Goal: Task Accomplishment & Management: Use online tool/utility

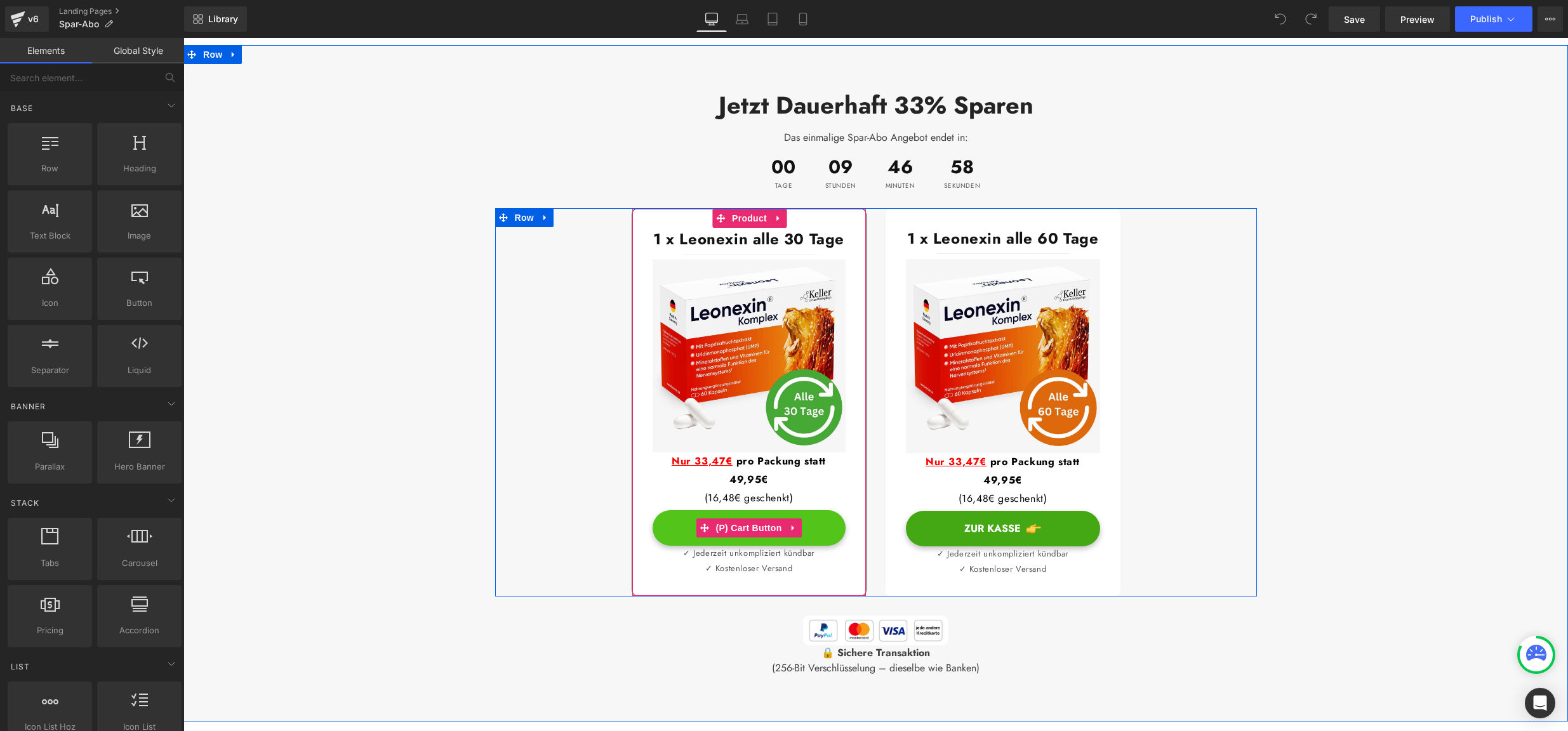
click at [792, 511] on button "Zur Kasse" at bounding box center [750, 528] width 193 height 36
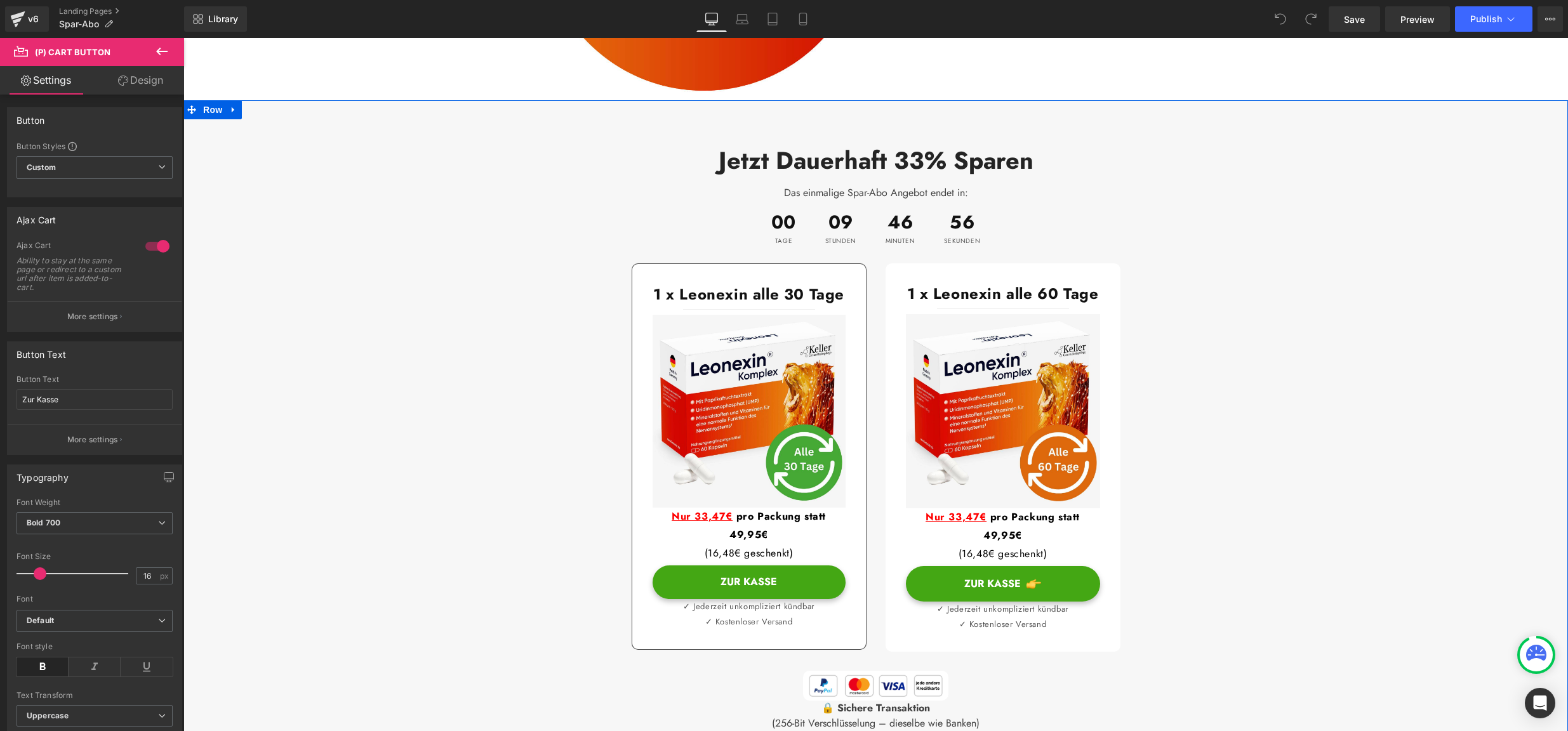
scroll to position [1211, 0]
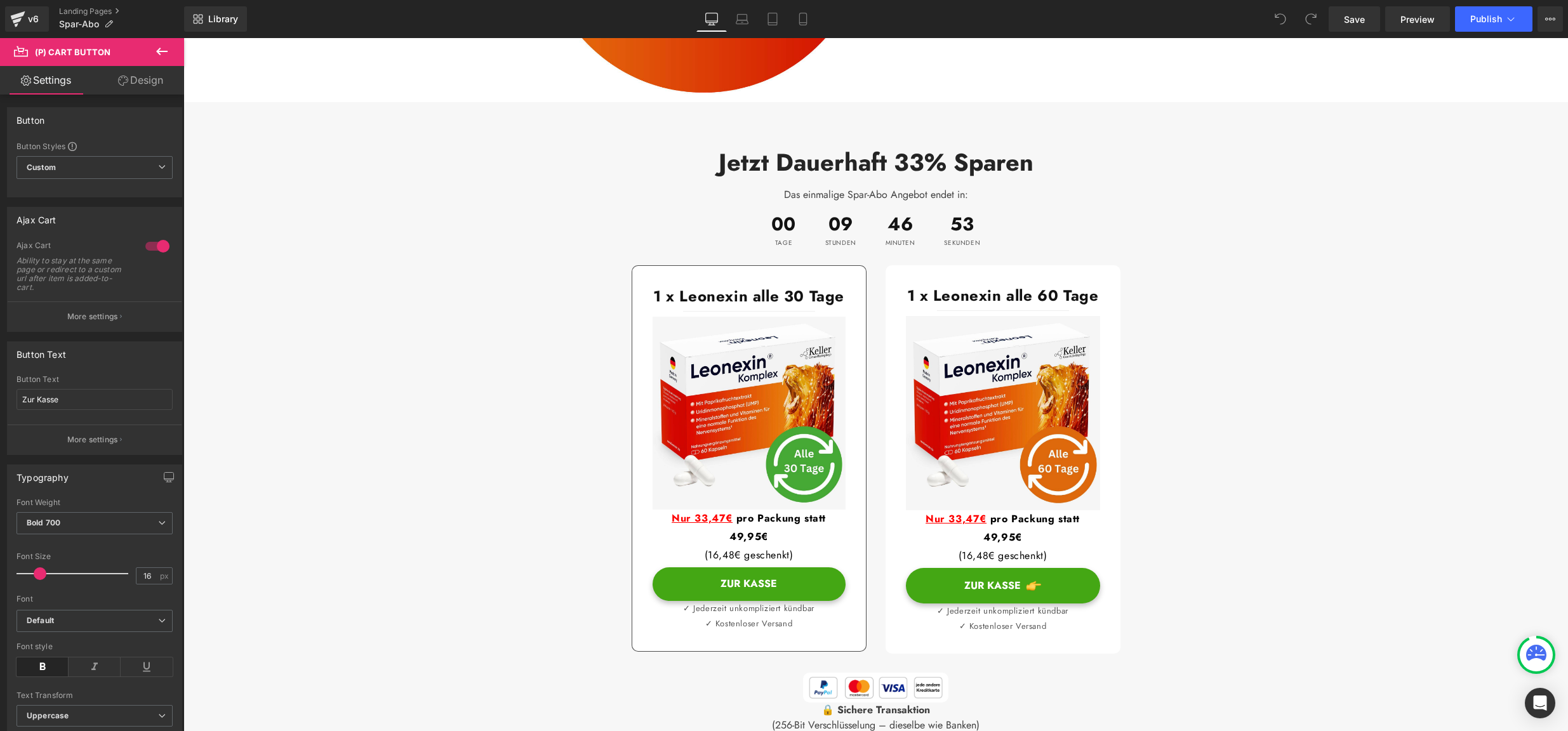
click at [167, 53] on icon at bounding box center [162, 51] width 15 height 15
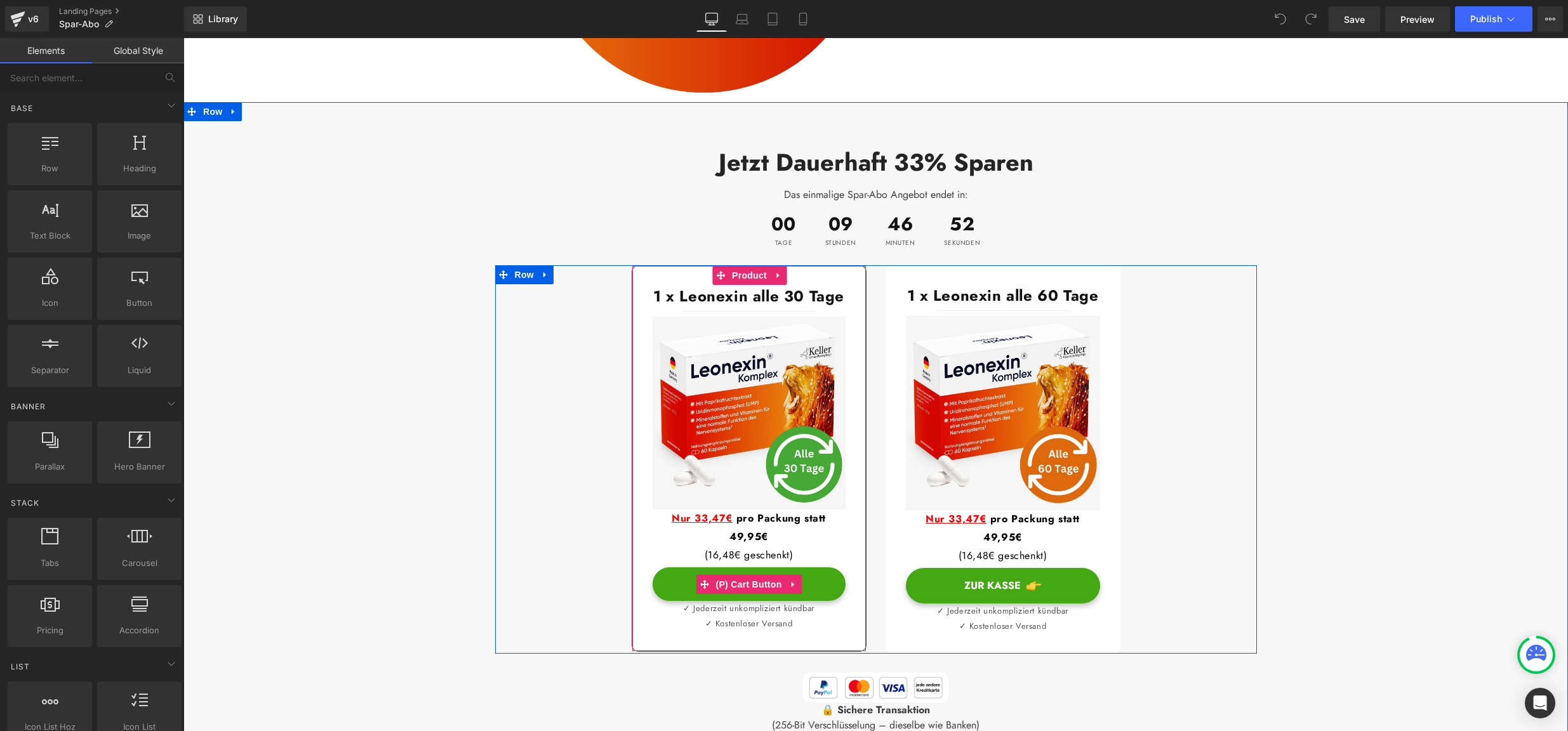
click at [651, 542] on div "1 x Leonexin alle 30 Tage Heading Separator Image Nur 33,47€ pro Packung statt …" at bounding box center [750, 458] width 235 height 387
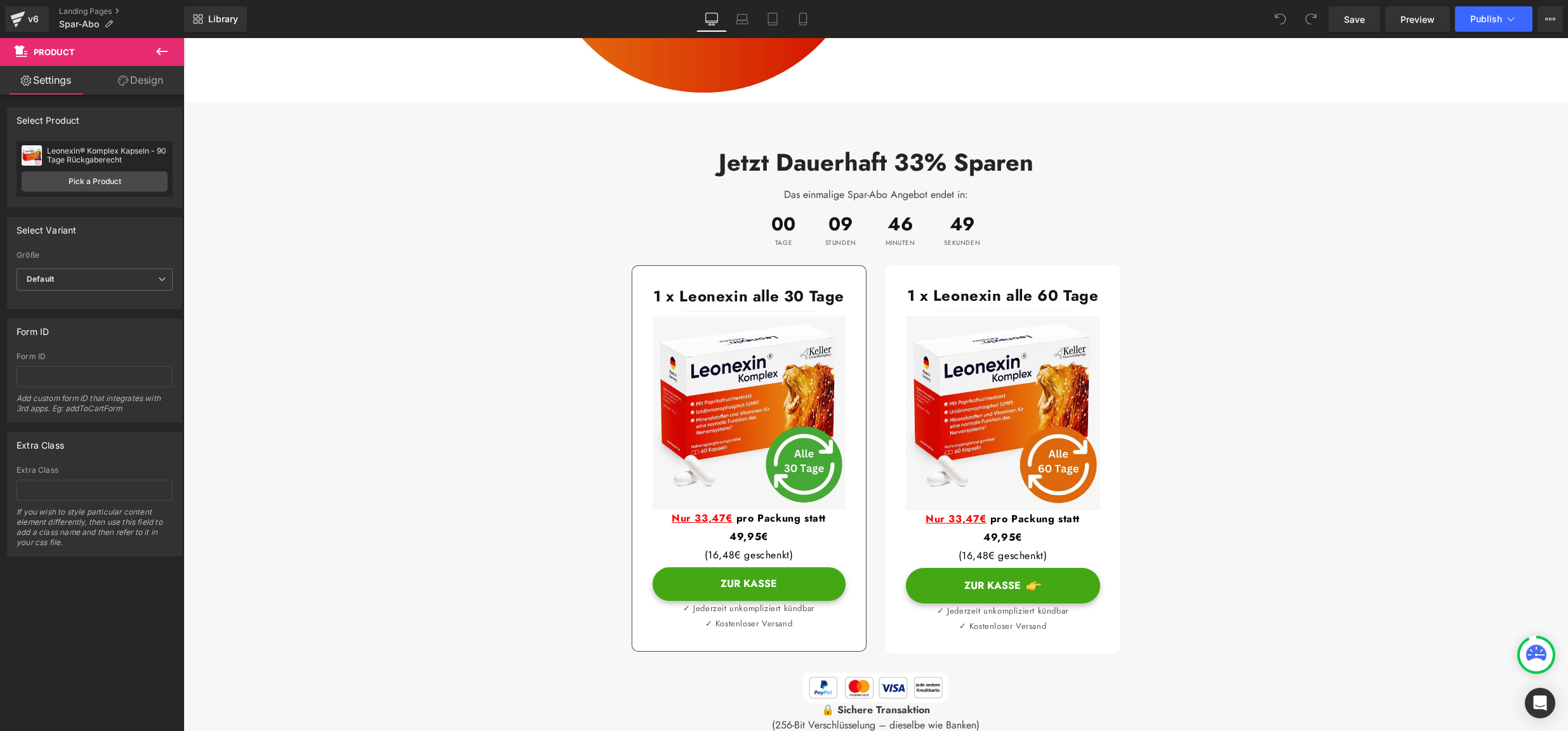
click at [164, 53] on icon at bounding box center [162, 51] width 15 height 15
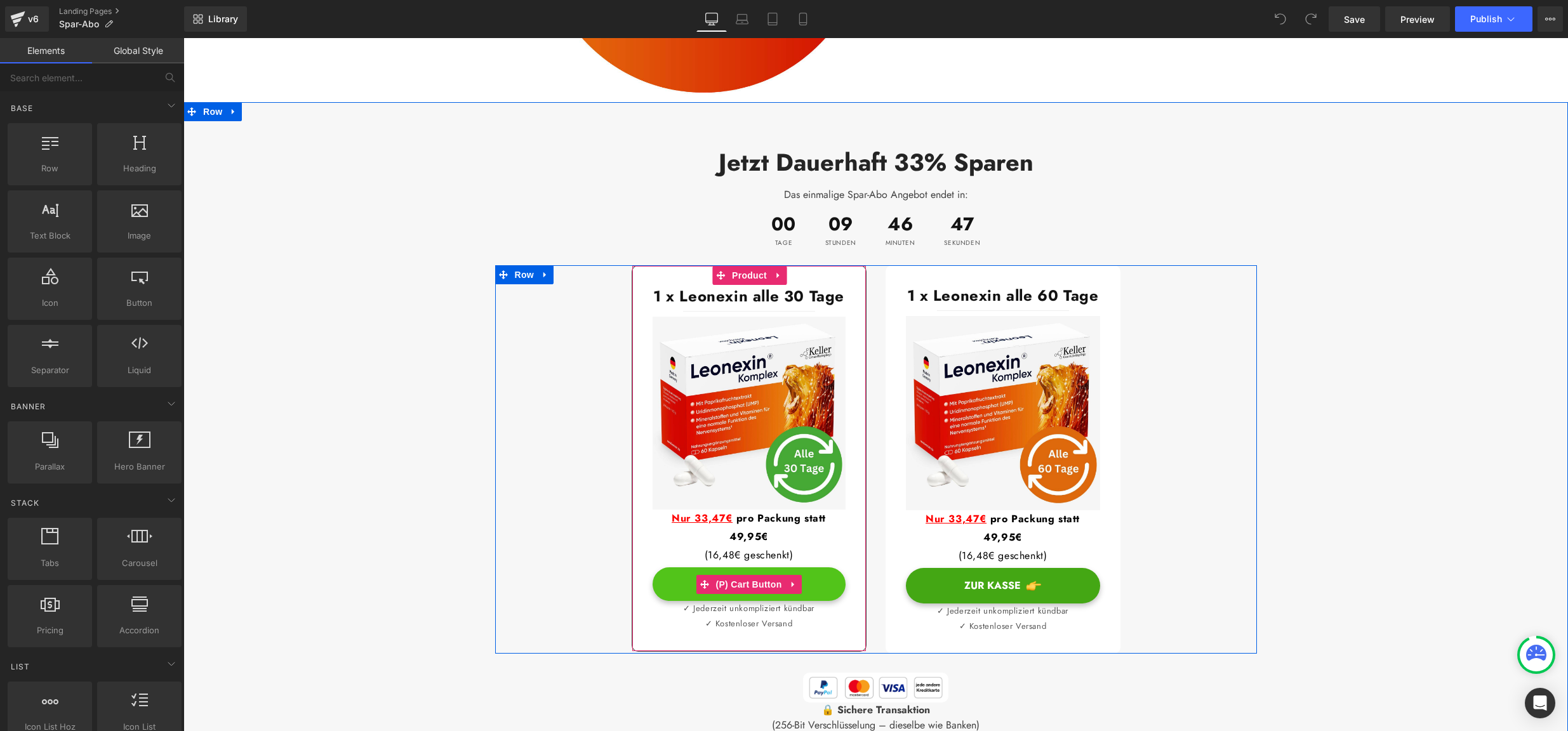
click at [670, 567] on button "Zur Kasse" at bounding box center [750, 584] width 193 height 33
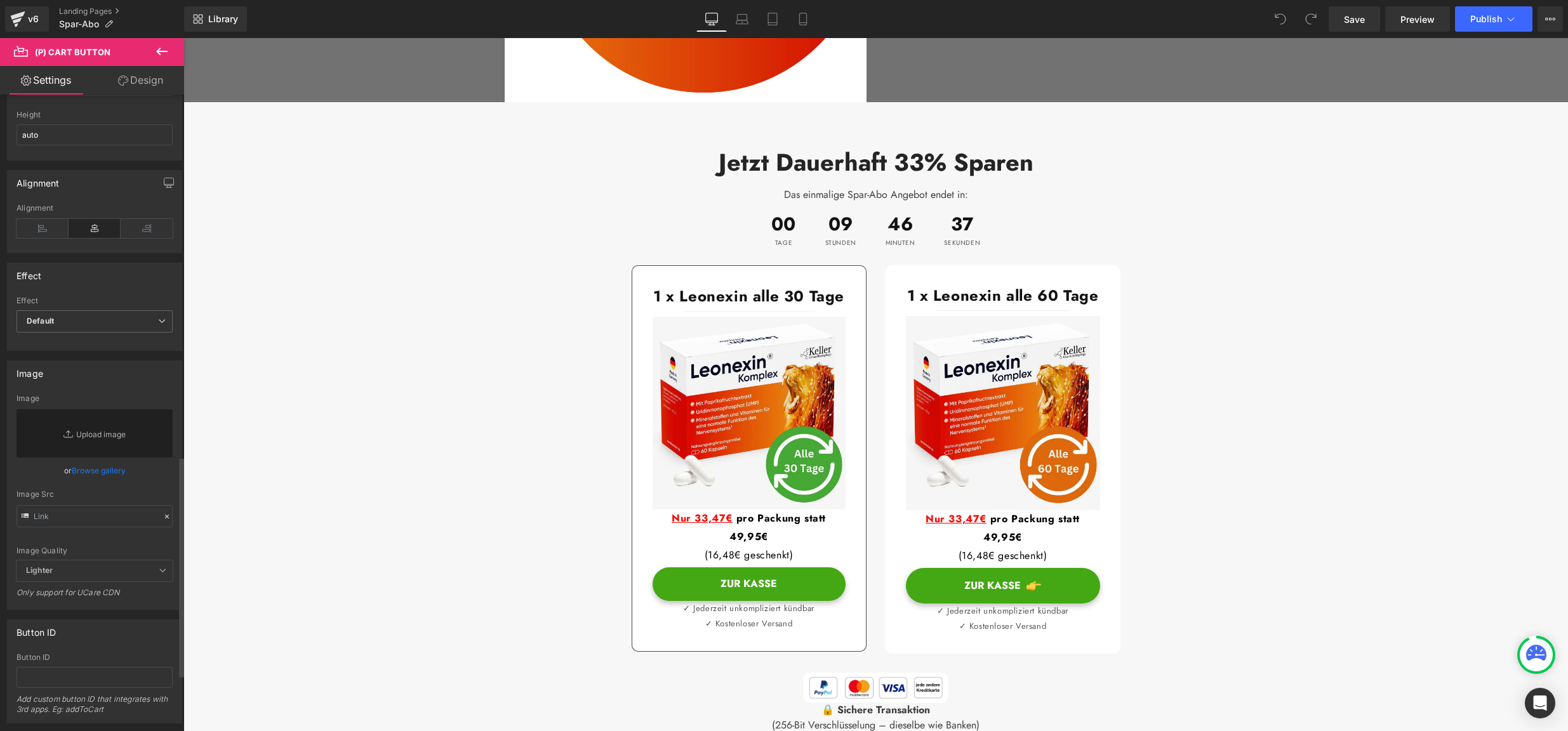
scroll to position [1051, 0]
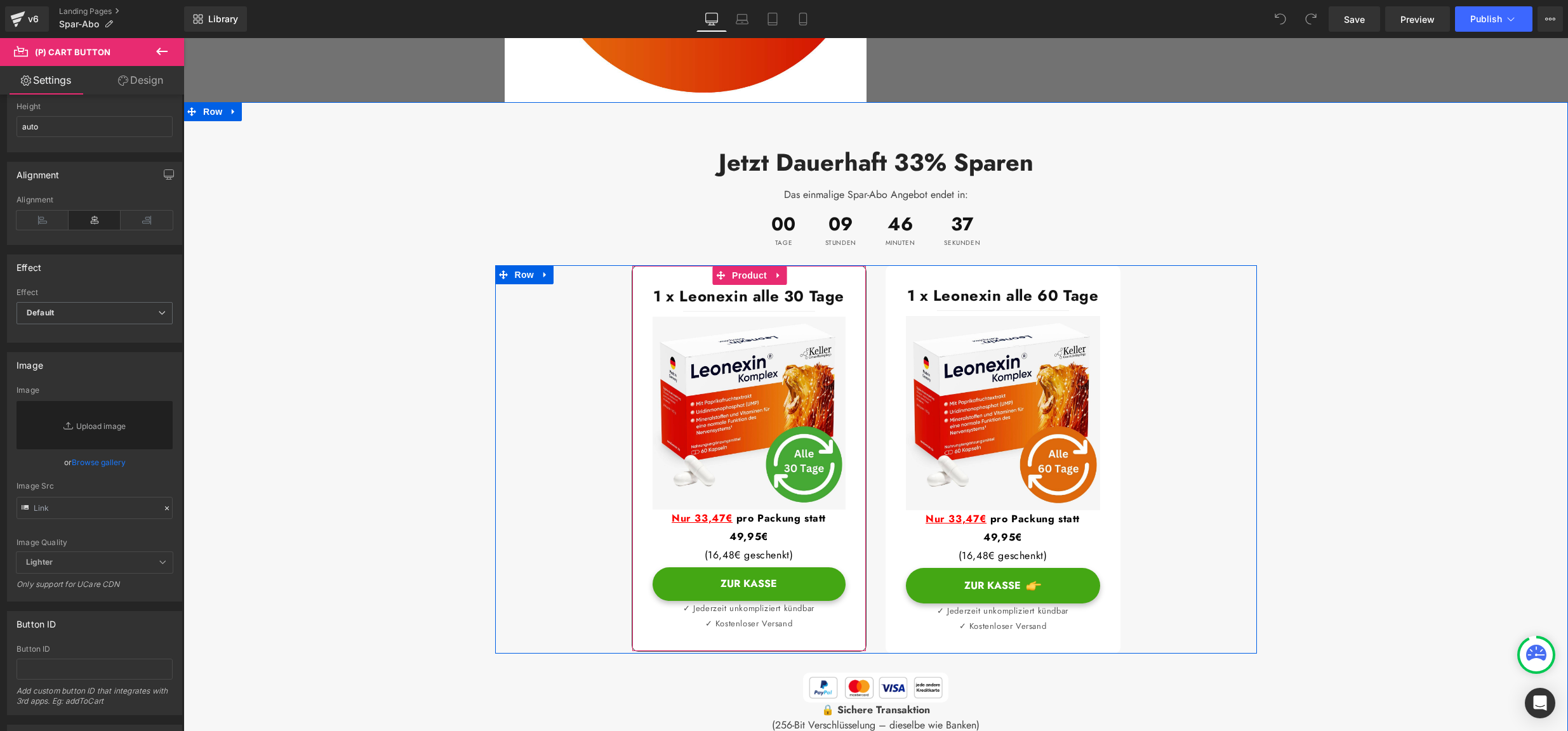
click at [701, 265] on div "1 x Leonexin alle 30 Tage Heading Separator Image Nur 33,47€ pro Packung statt …" at bounding box center [750, 458] width 235 height 387
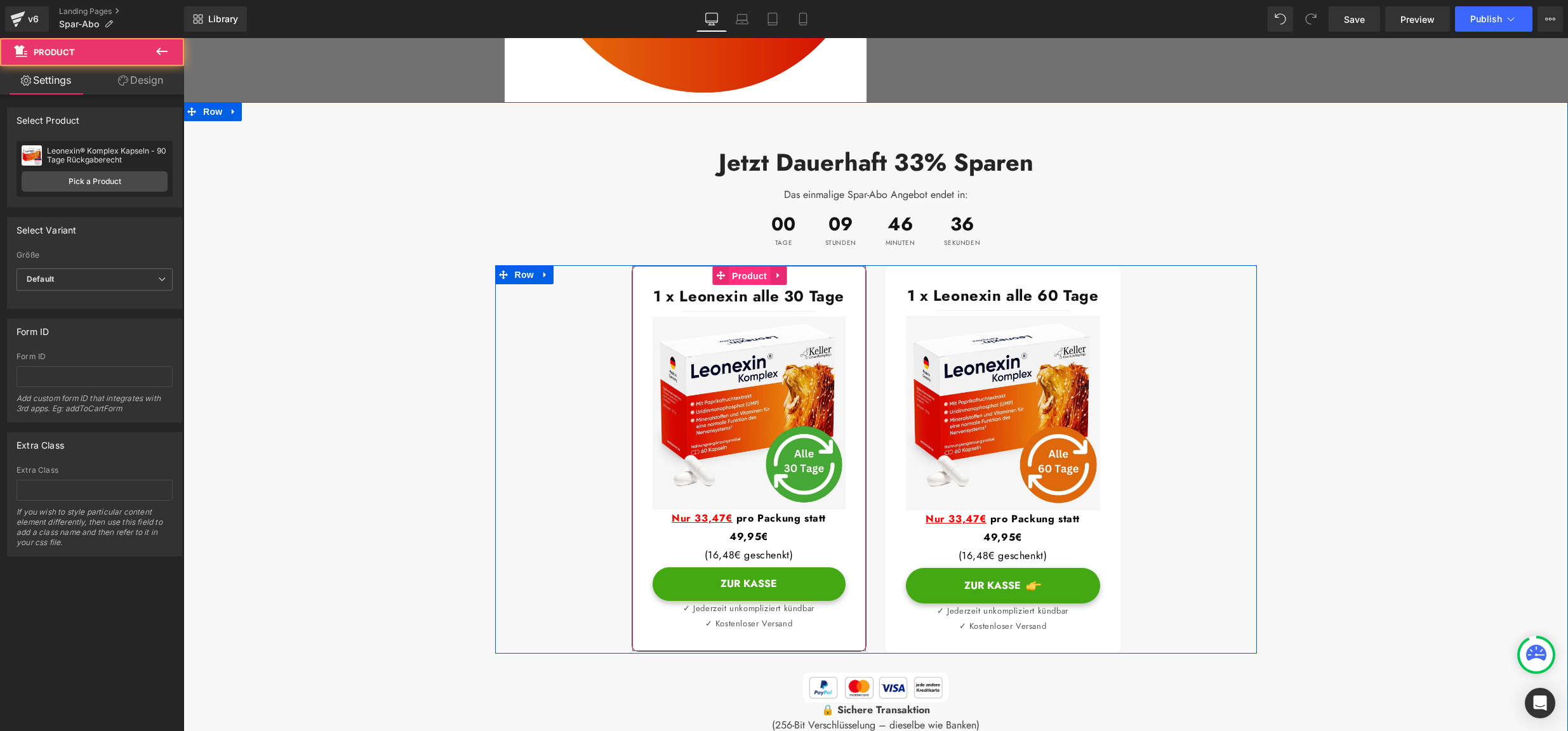
click at [744, 267] on span "Product" at bounding box center [750, 276] width 41 height 19
click at [786, 265] on div "1 x Leonexin alle 30 Tage Heading Separator Image Nur 33,47€ pro Packung statt …" at bounding box center [750, 458] width 235 height 387
click at [784, 266] on link at bounding box center [778, 276] width 17 height 19
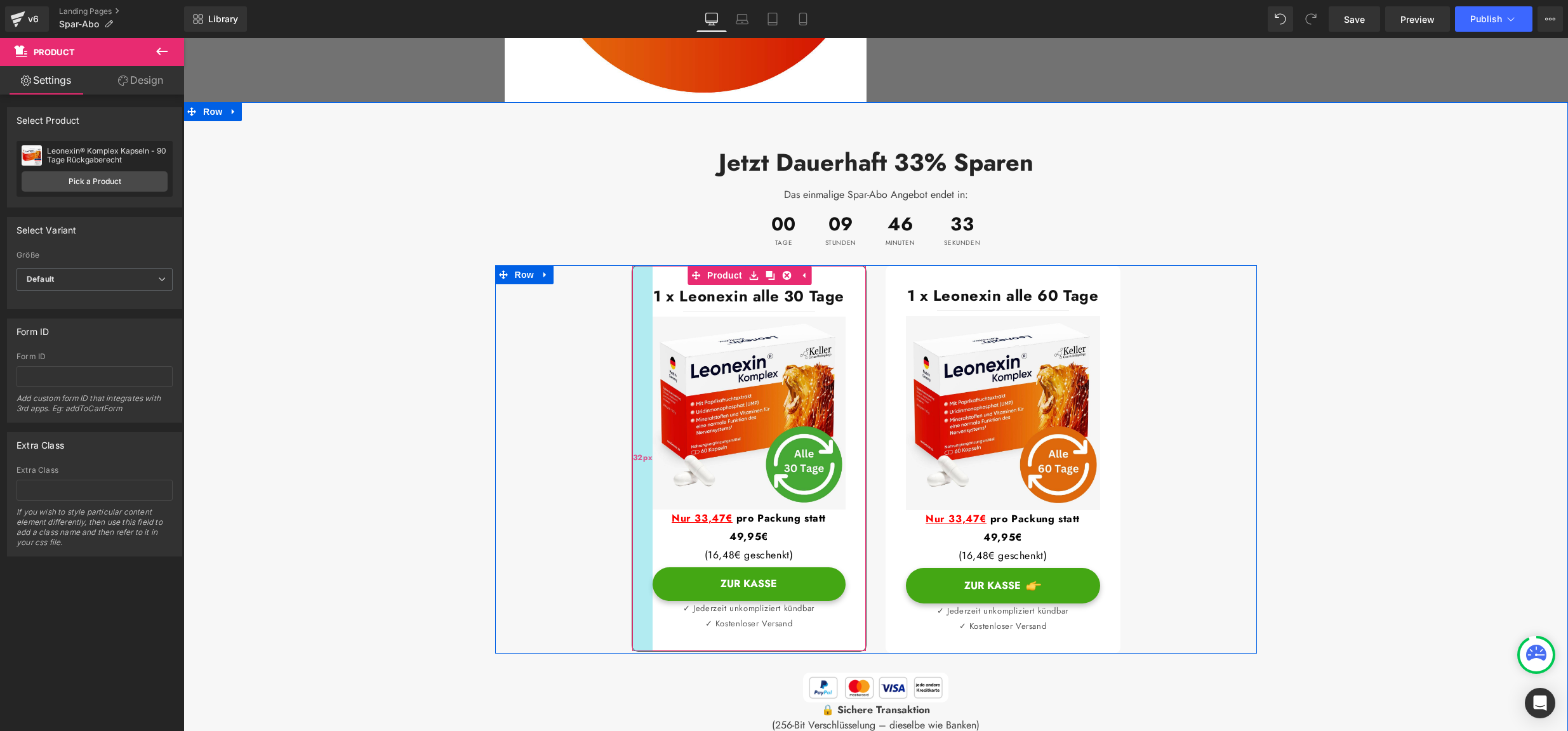
click at [634, 266] on div "32px" at bounding box center [643, 458] width 20 height 385
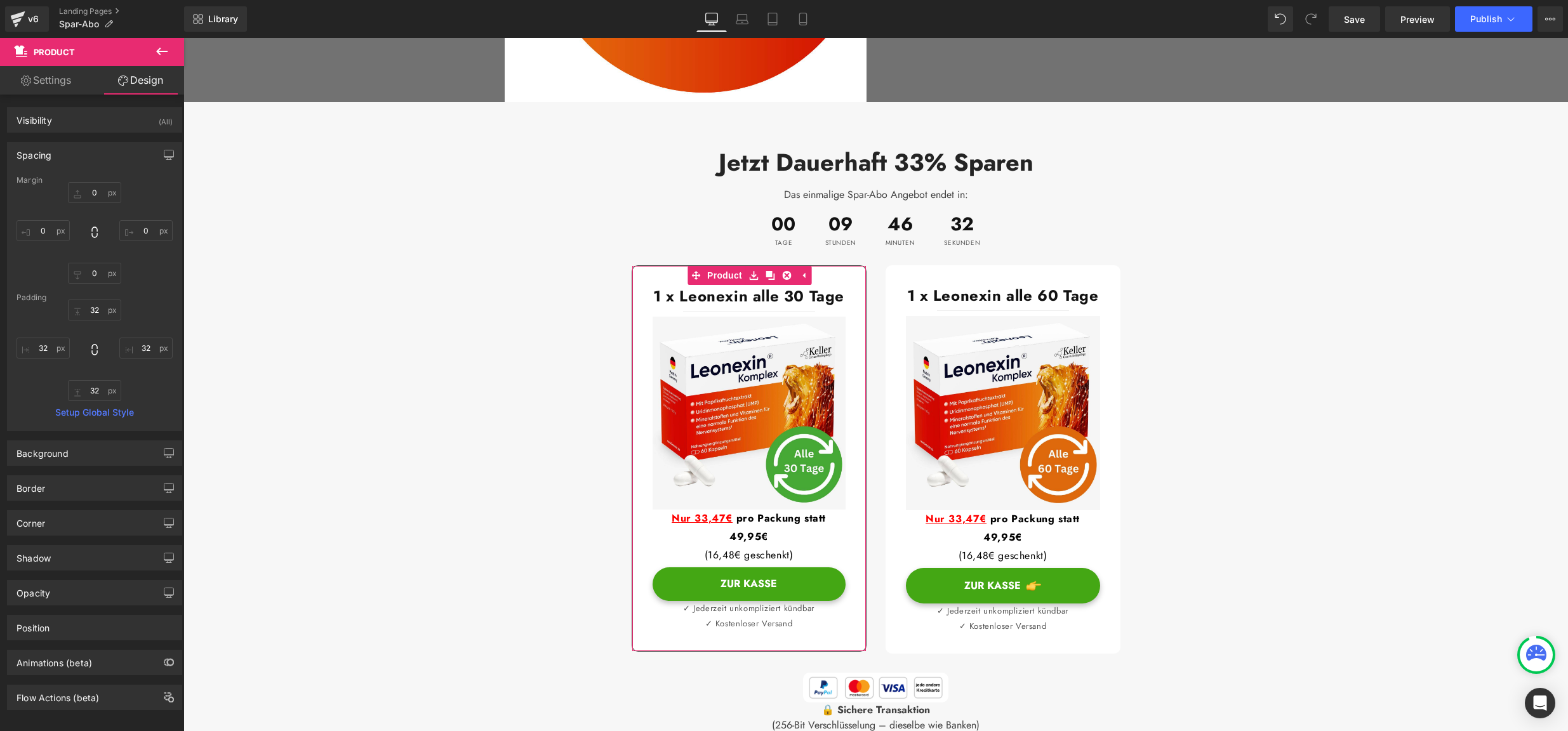
click at [63, 86] on link "Settings" at bounding box center [46, 80] width 92 height 28
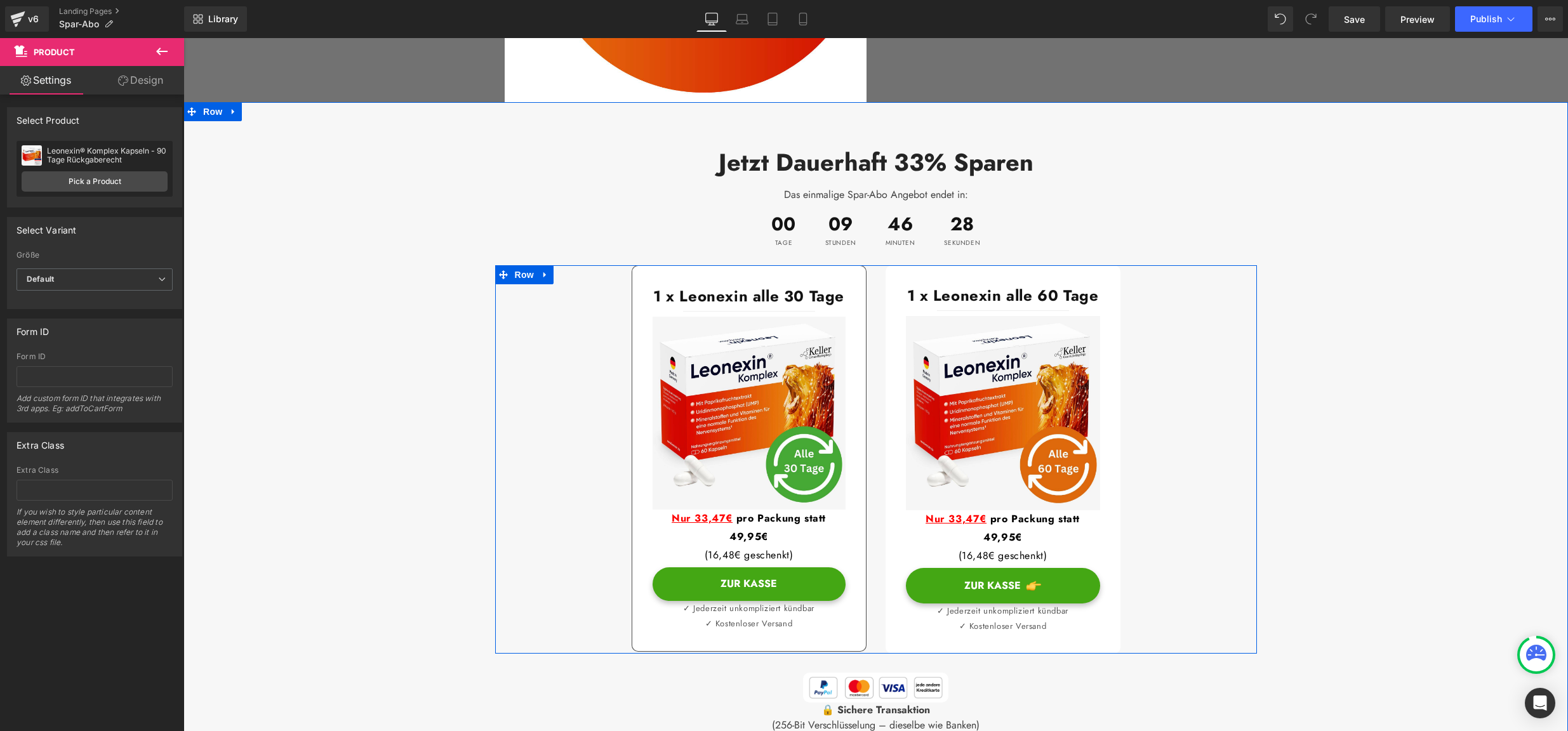
click at [884, 265] on div "1 x Leonexin alle 60 Tage Heading Separator Image Nur 33,47€ pro Packung statt …" at bounding box center [1003, 460] width 254 height 389
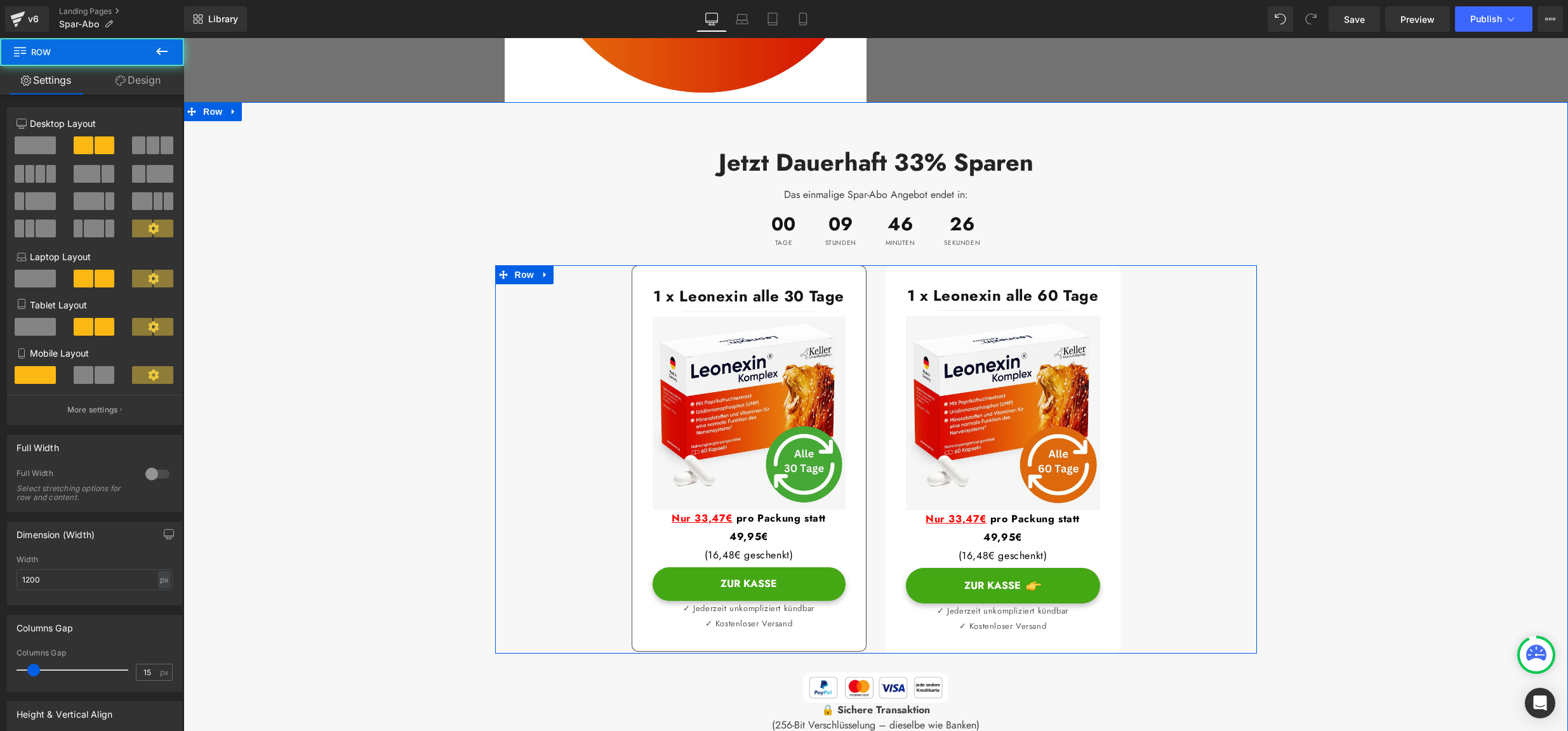
click at [873, 265] on div "1 x Leonexin alle 30 Tage Heading Separator Image Nur 33,47€ pro Packung statt …" at bounding box center [750, 458] width 254 height 387
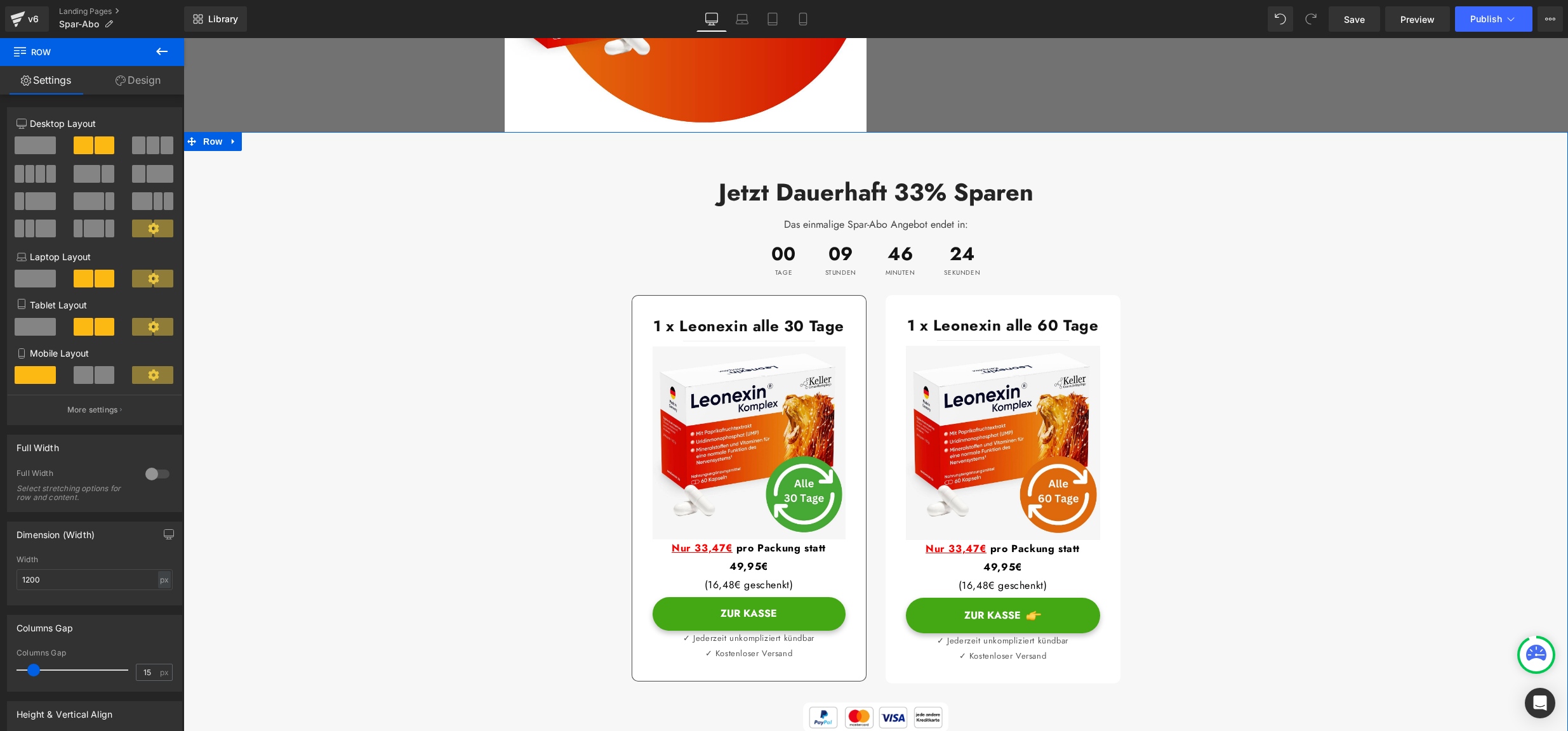
scroll to position [1215, 0]
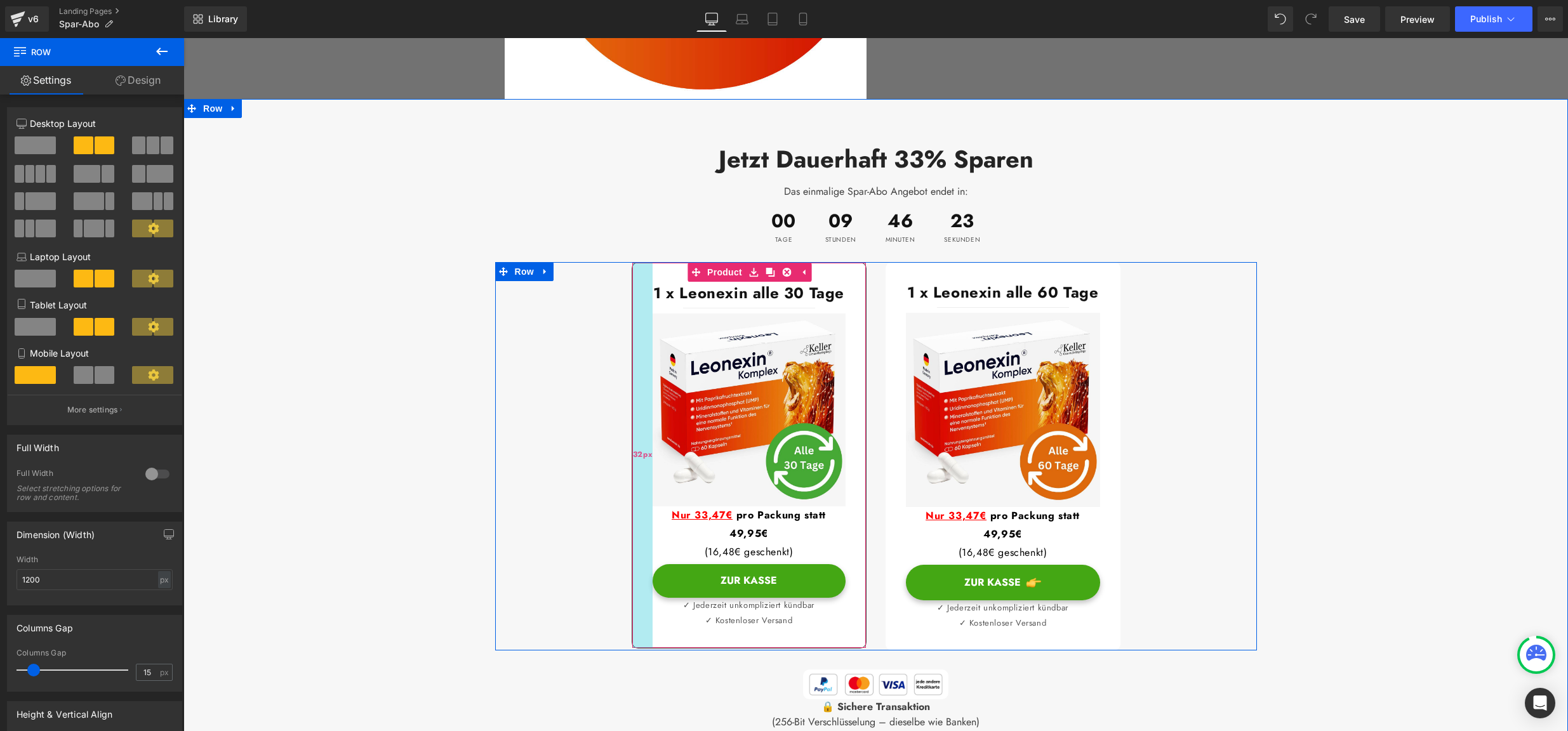
click at [643, 268] on div "32px" at bounding box center [643, 455] width 20 height 385
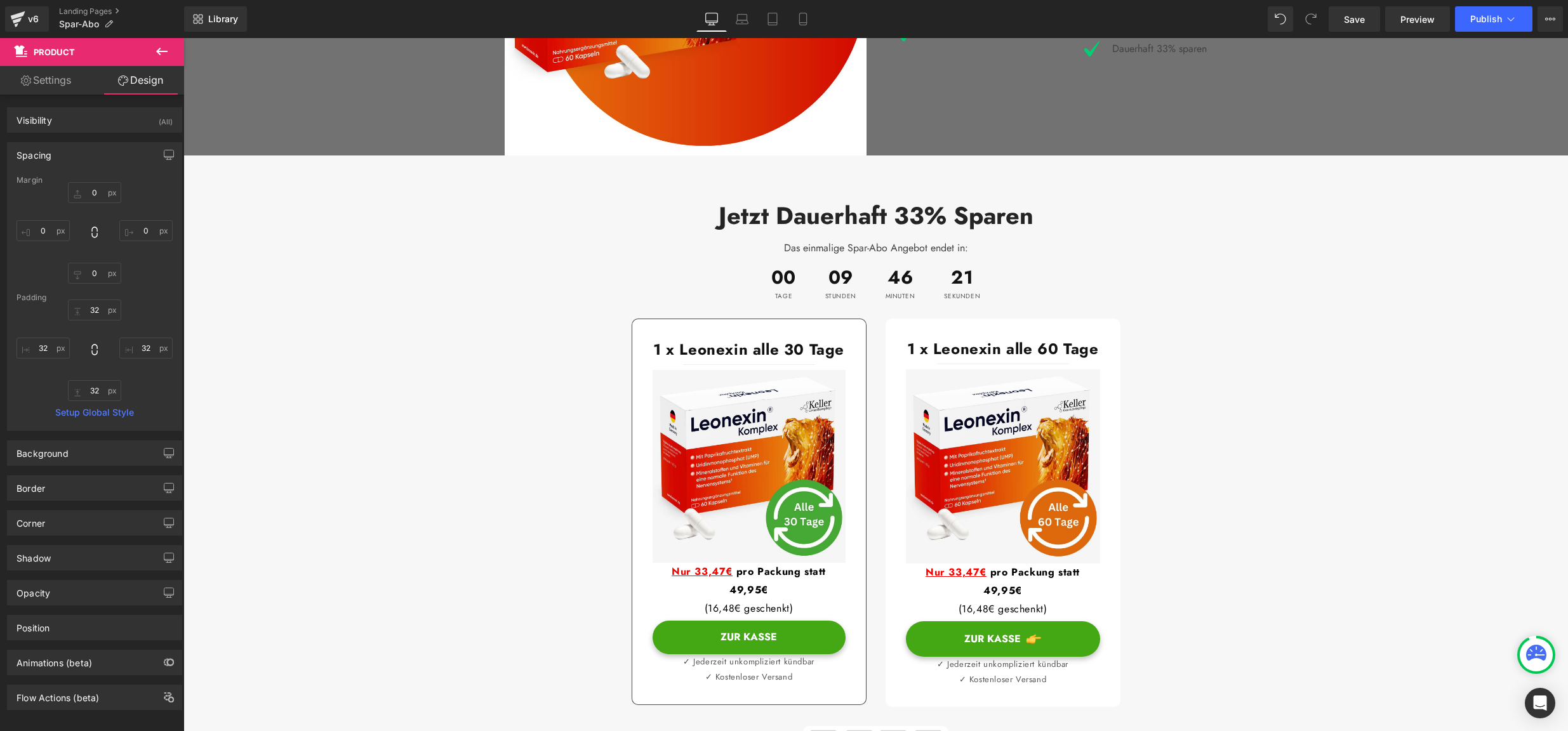
scroll to position [1157, 0]
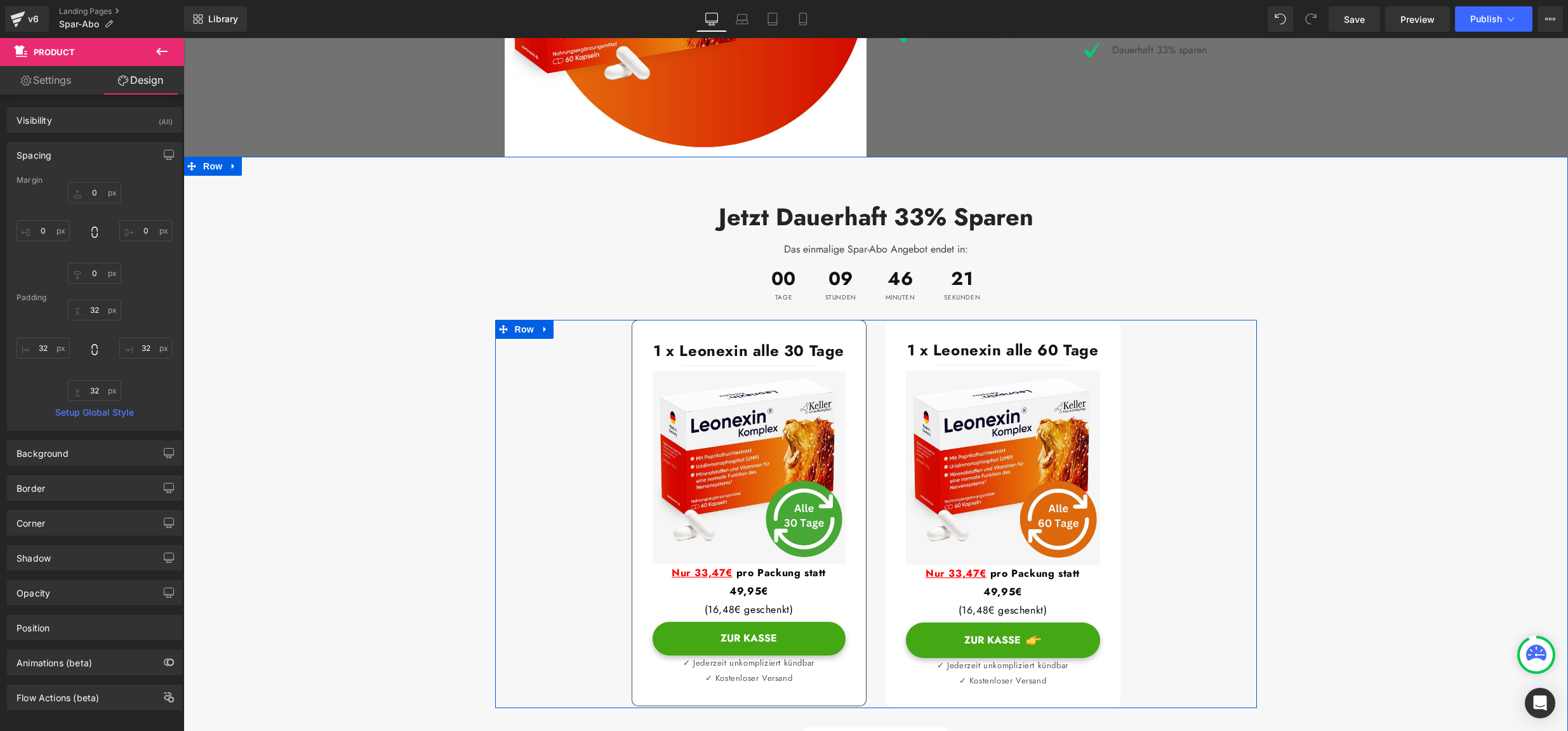
click at [879, 320] on div "1 x Leonexin alle 60 Tage Heading Separator Image Nur 33,47€ pro Packung statt …" at bounding box center [1003, 514] width 254 height 389
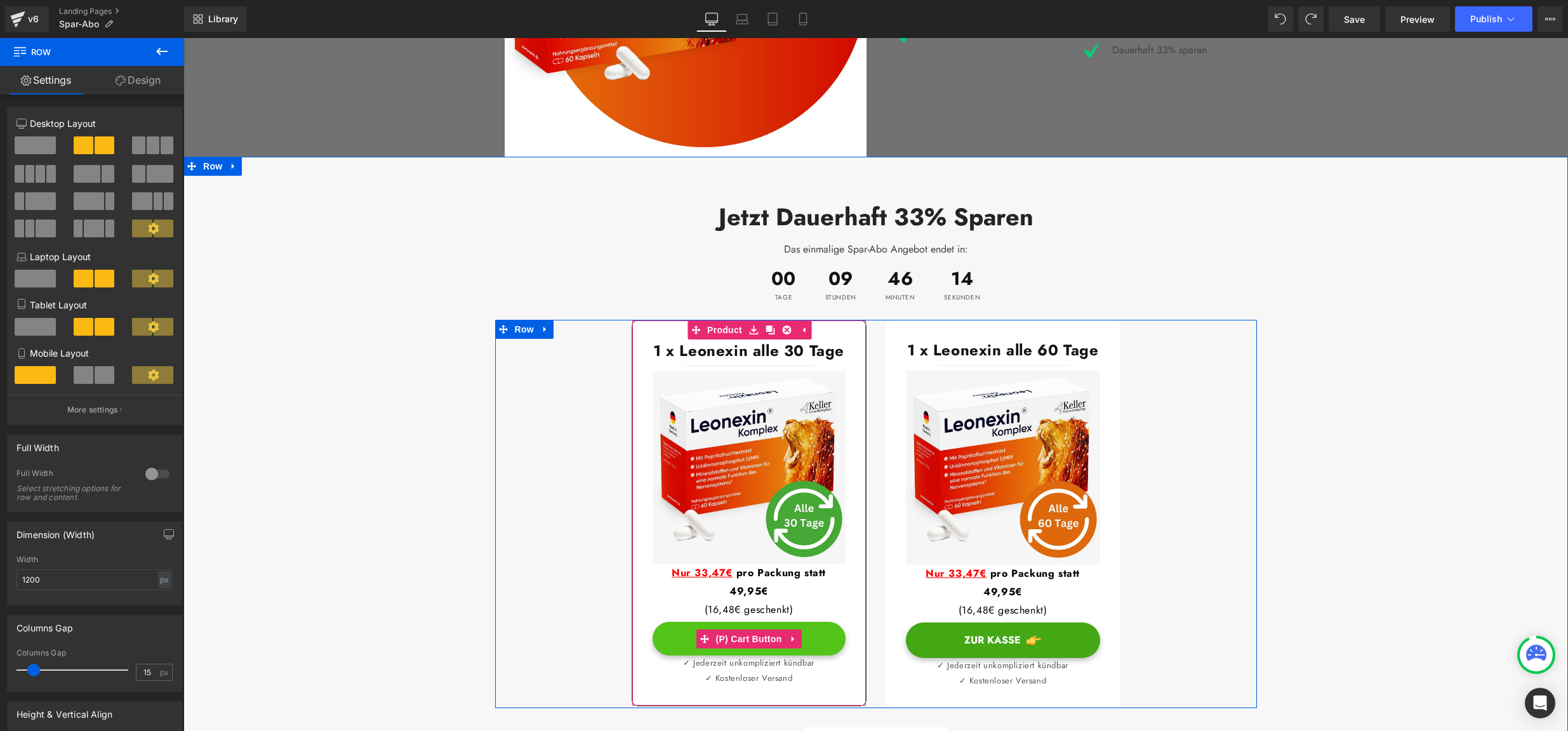
click at [810, 622] on button "Zur Kasse" at bounding box center [750, 639] width 193 height 33
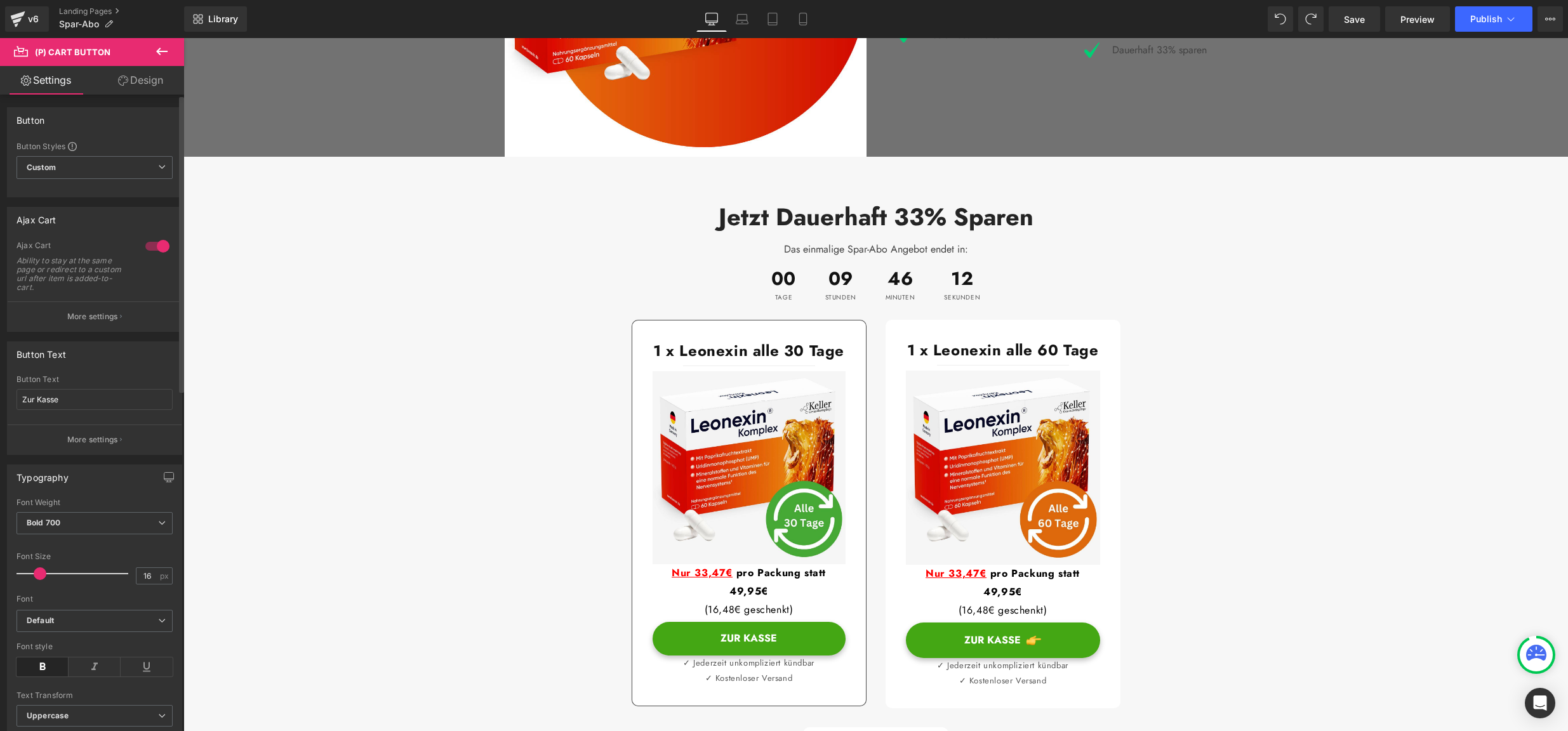
click at [86, 311] on p "More settings" at bounding box center [93, 317] width 51 height 12
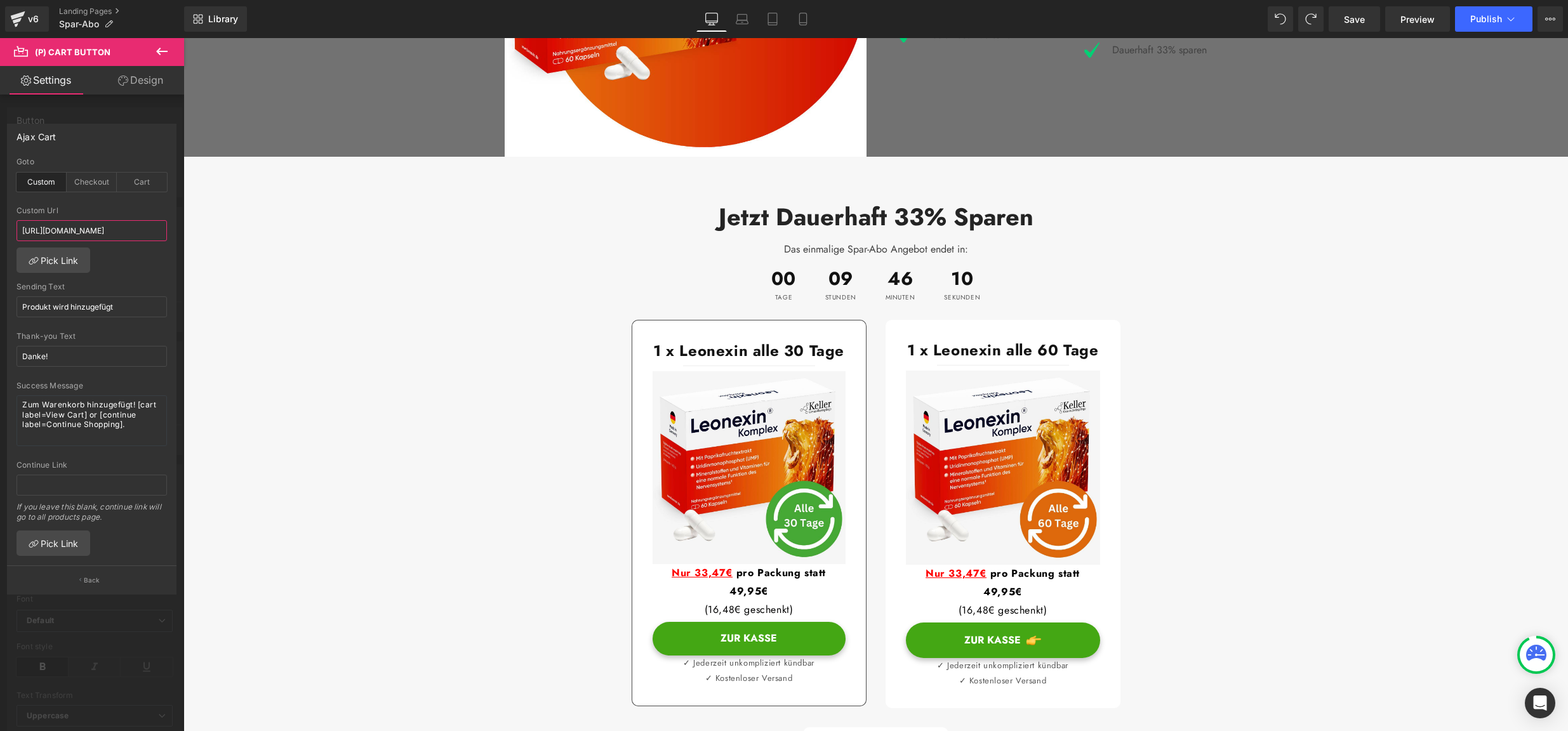
drag, startPoint x: 137, startPoint y: 224, endPoint x: 142, endPoint y: 232, distance: 9.4
click at [165, 226] on input "[URL][DOMAIN_NAME]" at bounding box center [91, 231] width 150 height 21
click at [135, 234] on input "[URL][DOMAIN_NAME]" at bounding box center [91, 231] width 150 height 21
drag, startPoint x: 168, startPoint y: 233, endPoint x: 119, endPoint y: 231, distance: 49.0
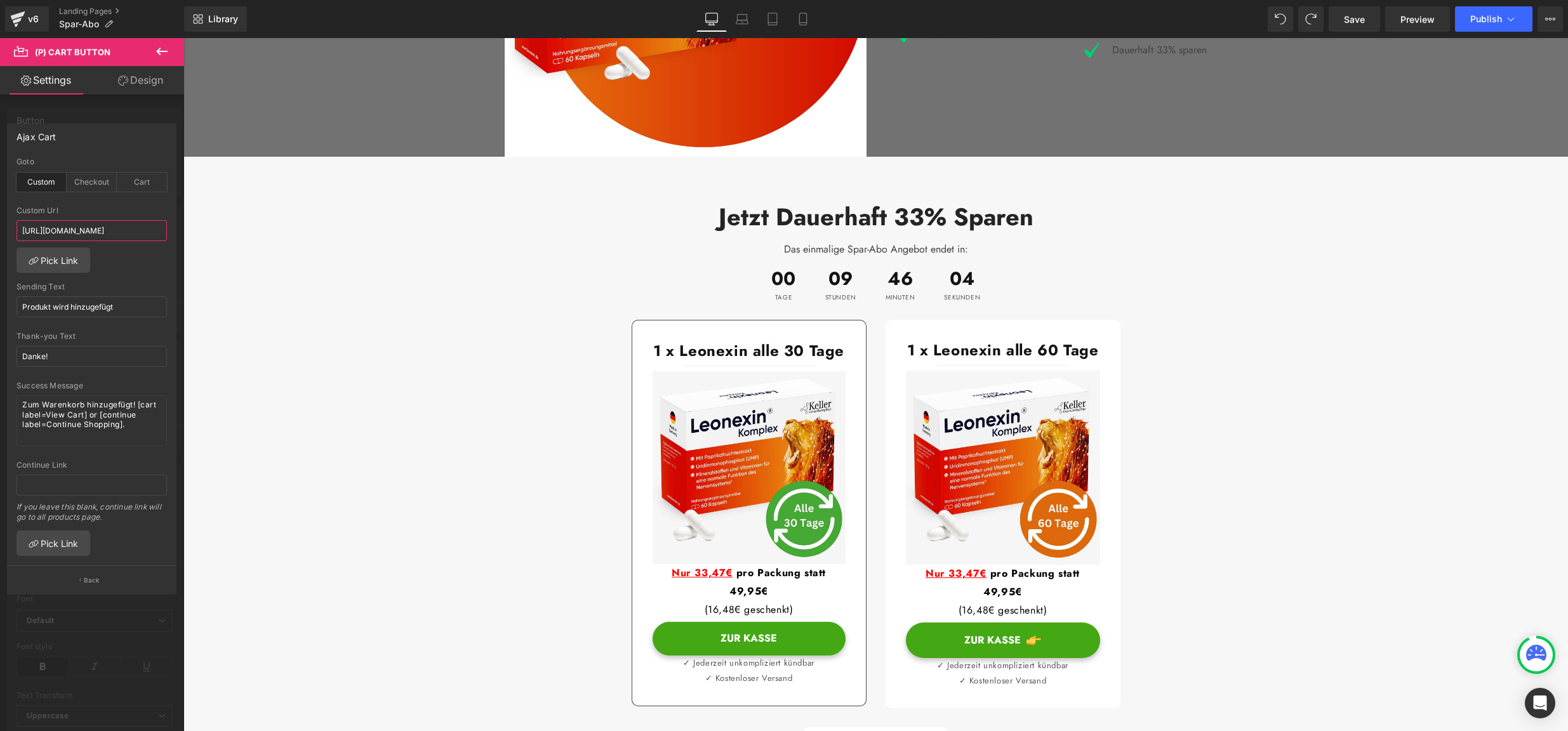
click at [119, 231] on input "[URL][DOMAIN_NAME]" at bounding box center [91, 231] width 150 height 21
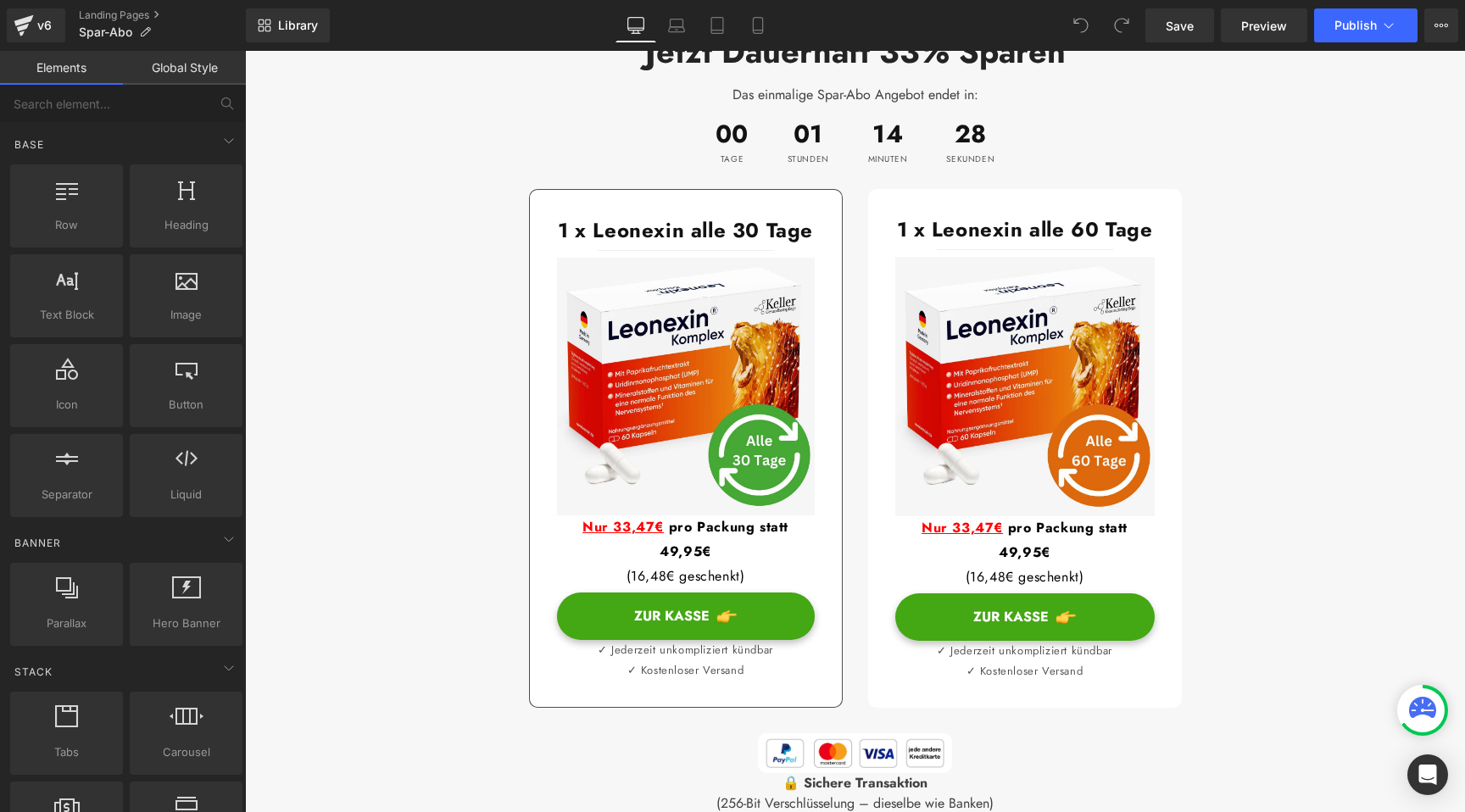
scroll to position [1666, 0]
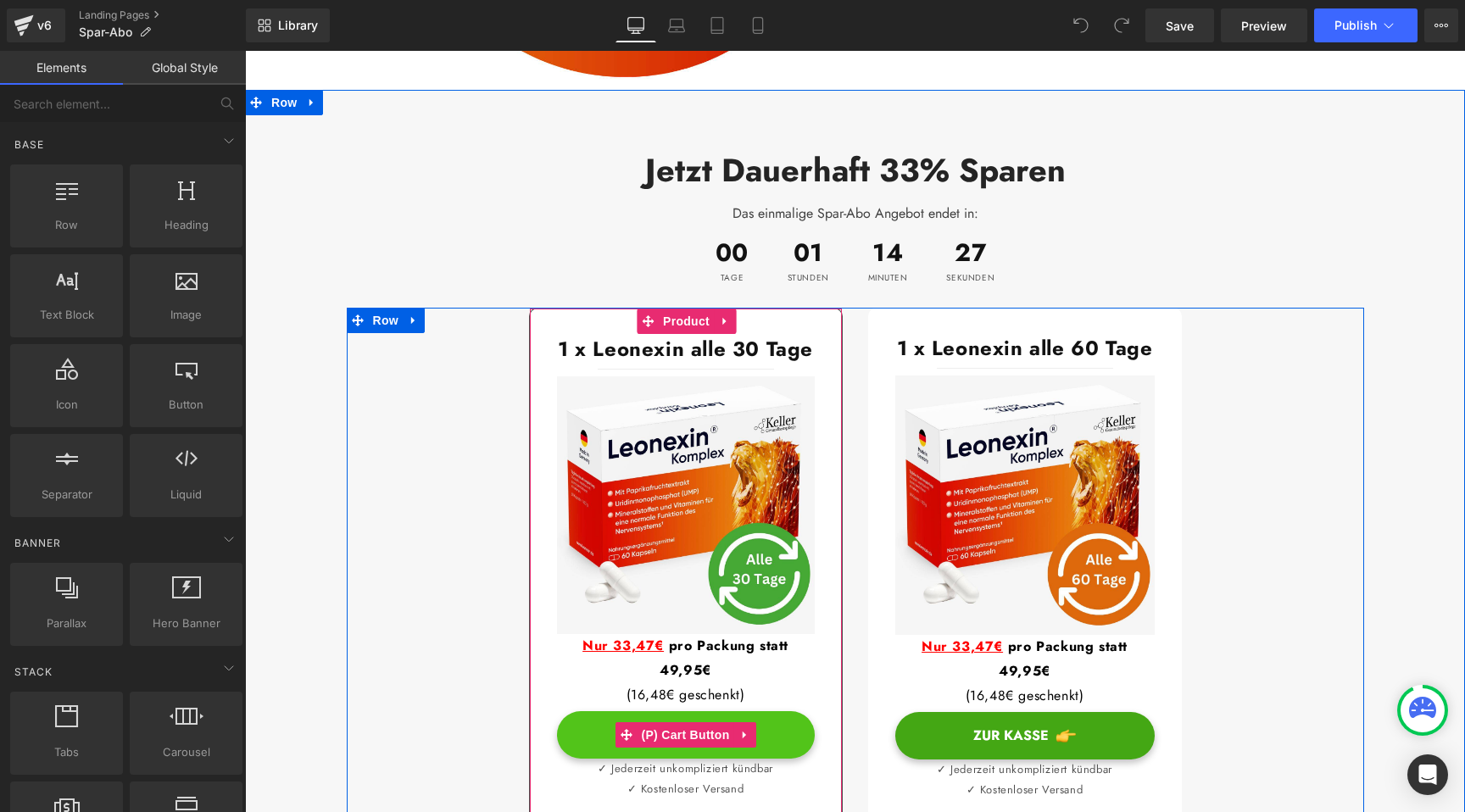
click at [763, 711] on button "Zur Kasse" at bounding box center [686, 734] width 258 height 47
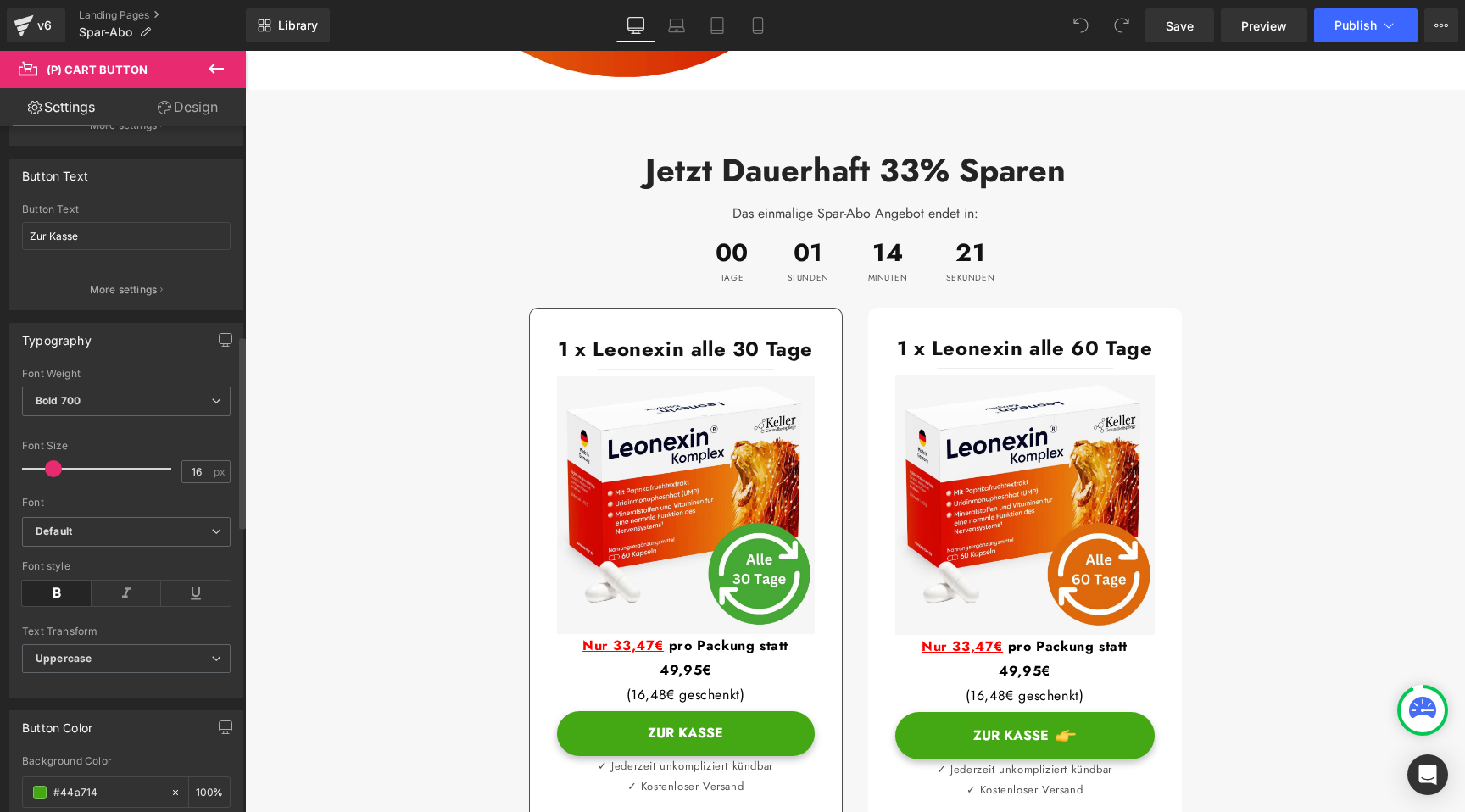
scroll to position [0, 0]
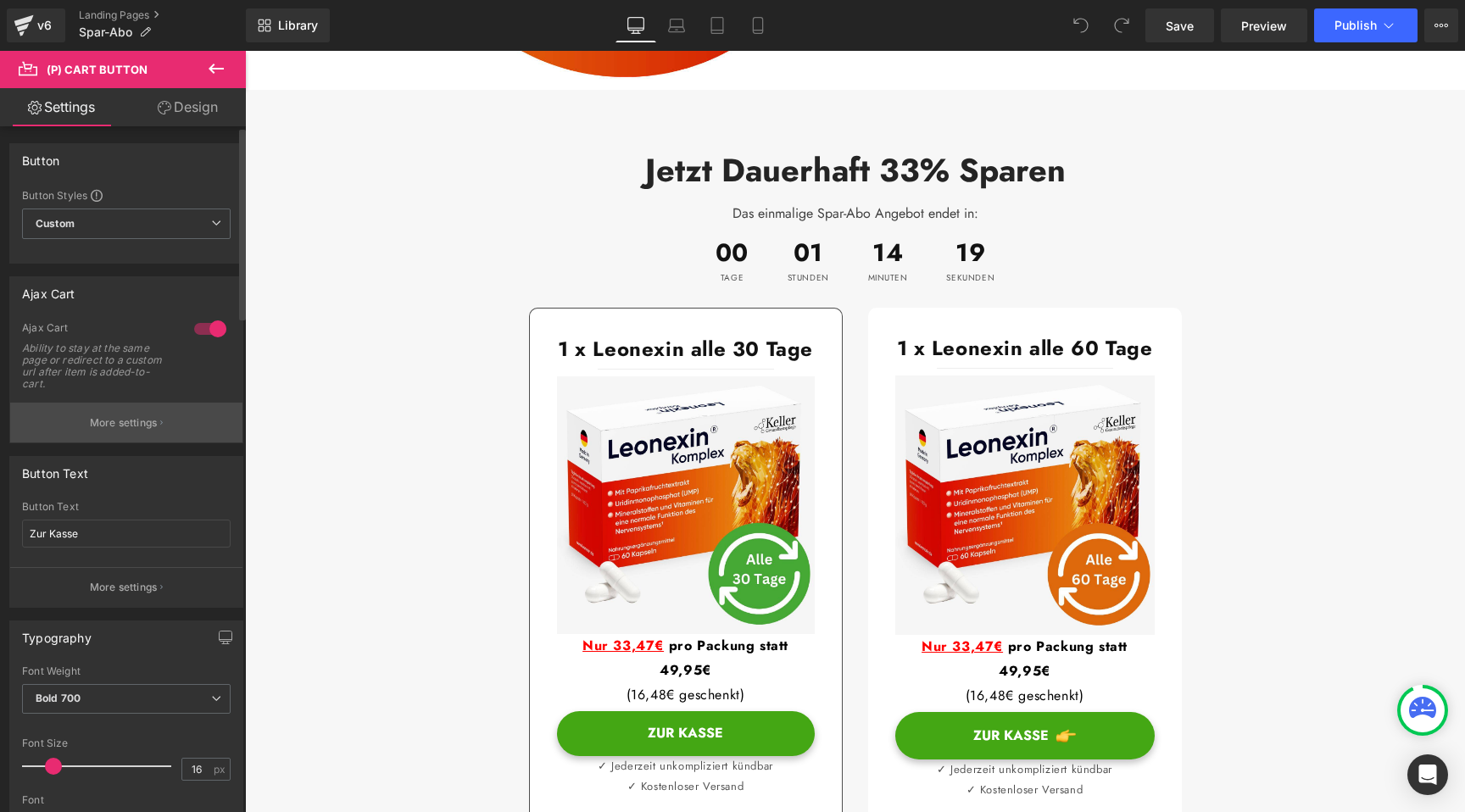
click at [141, 431] on button "More settings" at bounding box center [127, 422] width 233 height 40
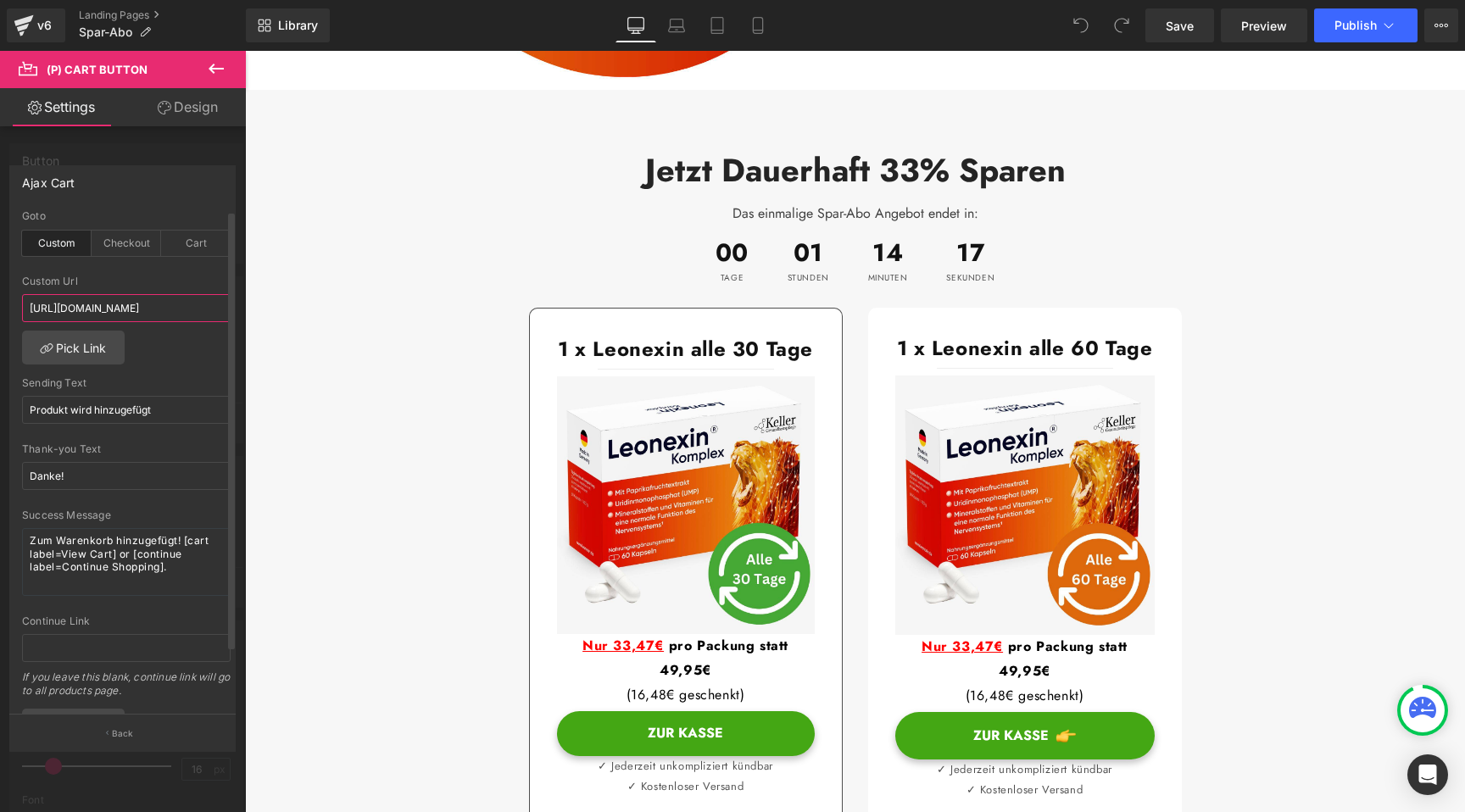
click at [178, 306] on input "[URL][DOMAIN_NAME]" at bounding box center [126, 308] width 208 height 28
drag, startPoint x: 212, startPoint y: 302, endPoint x: 191, endPoint y: 303, distance: 21.0
click at [191, 303] on input "[URL][DOMAIN_NAME]" at bounding box center [126, 308] width 208 height 28
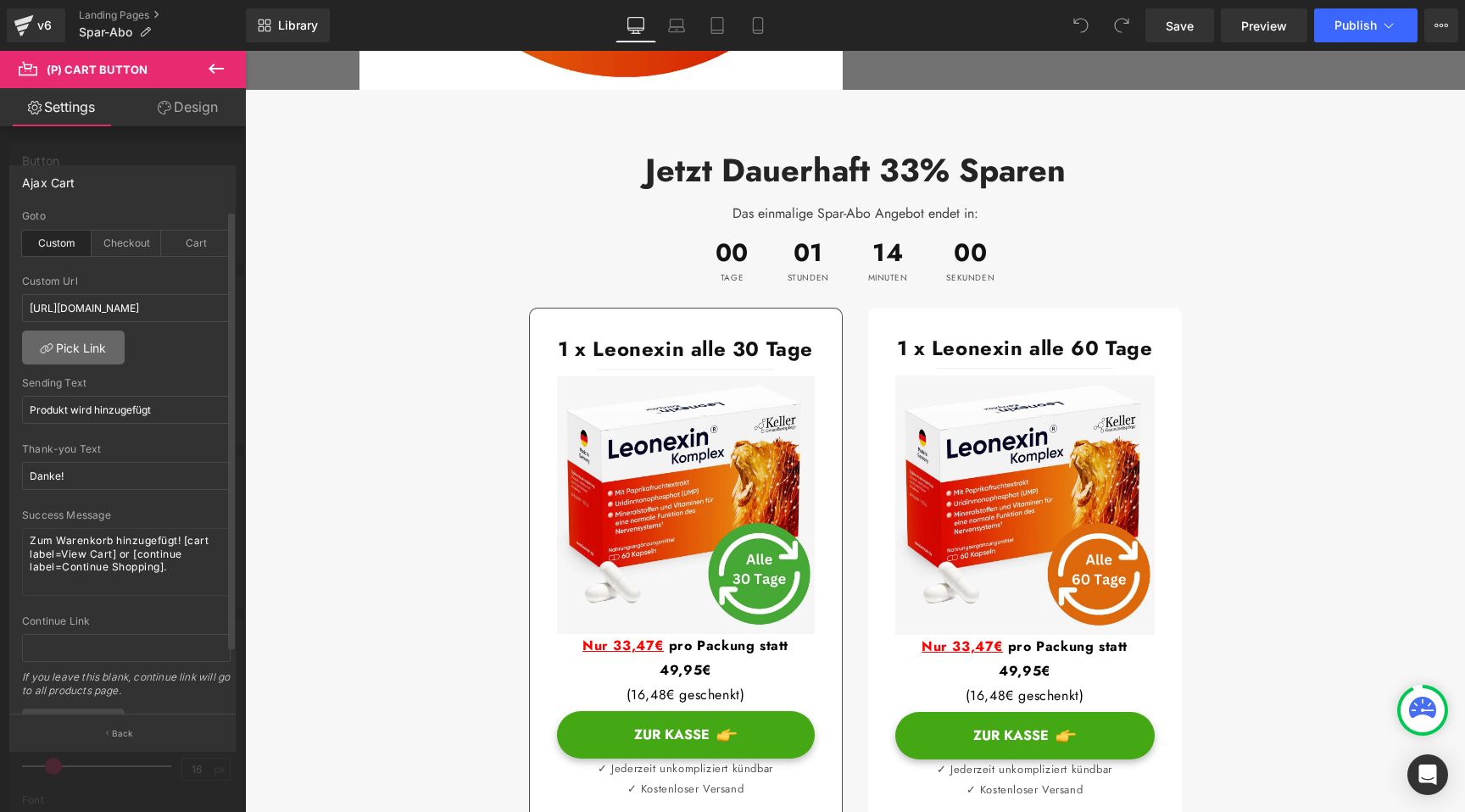
click at [90, 356] on link "Pick Link" at bounding box center [74, 347] width 103 height 34
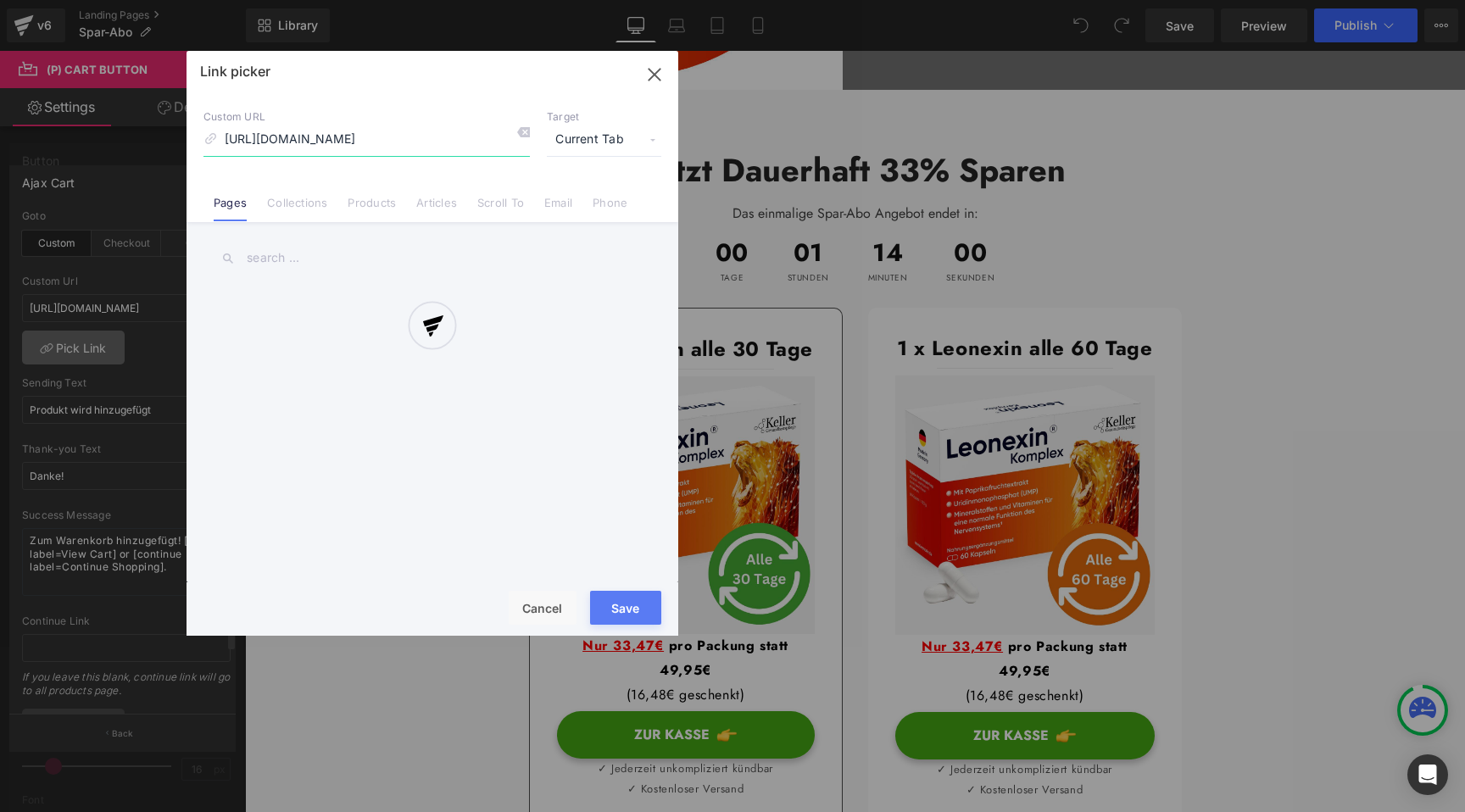
scroll to position [0, 1245]
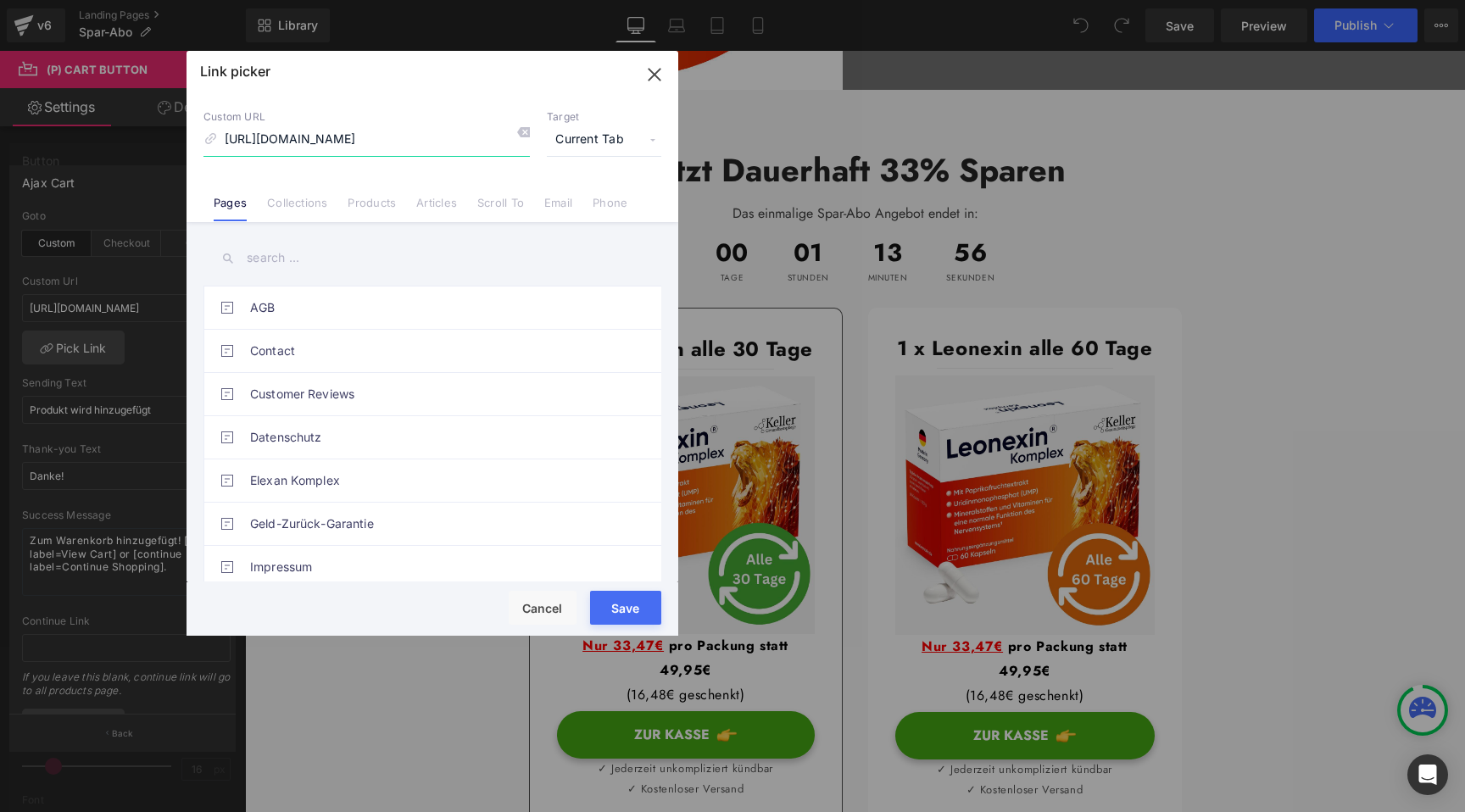
click at [660, 76] on icon "button" at bounding box center [655, 75] width 27 height 27
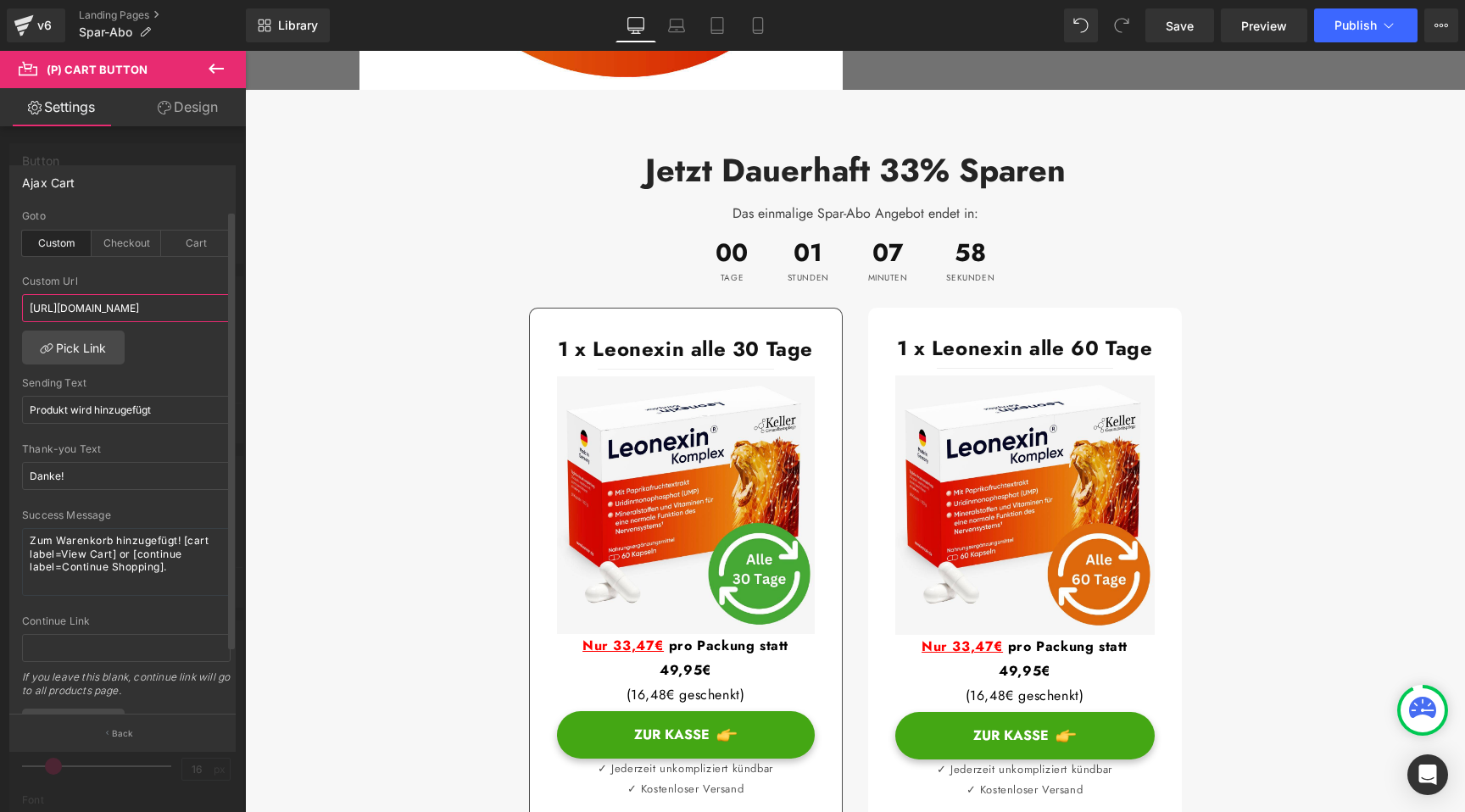
click at [192, 320] on input "[URL][DOMAIN_NAME]" at bounding box center [126, 308] width 208 height 28
click at [404, 315] on body "Direkt zum Inhalt 90 Tage Geld-Zurück-Garantie Leonexin bestellen Kundenservice…" at bounding box center [855, 686] width 1220 height 4602
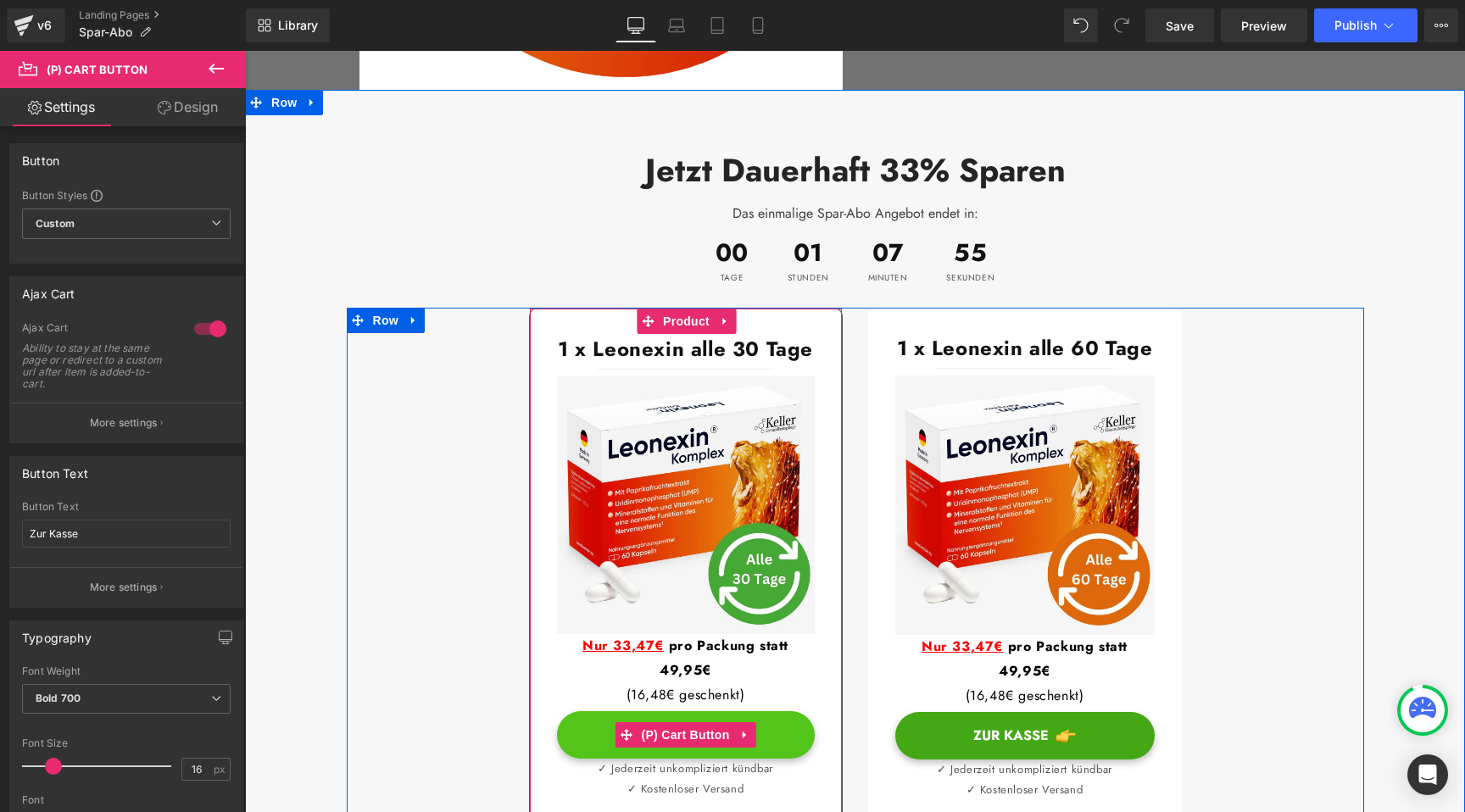
click at [591, 711] on button "Zur Kasse" at bounding box center [686, 734] width 258 height 47
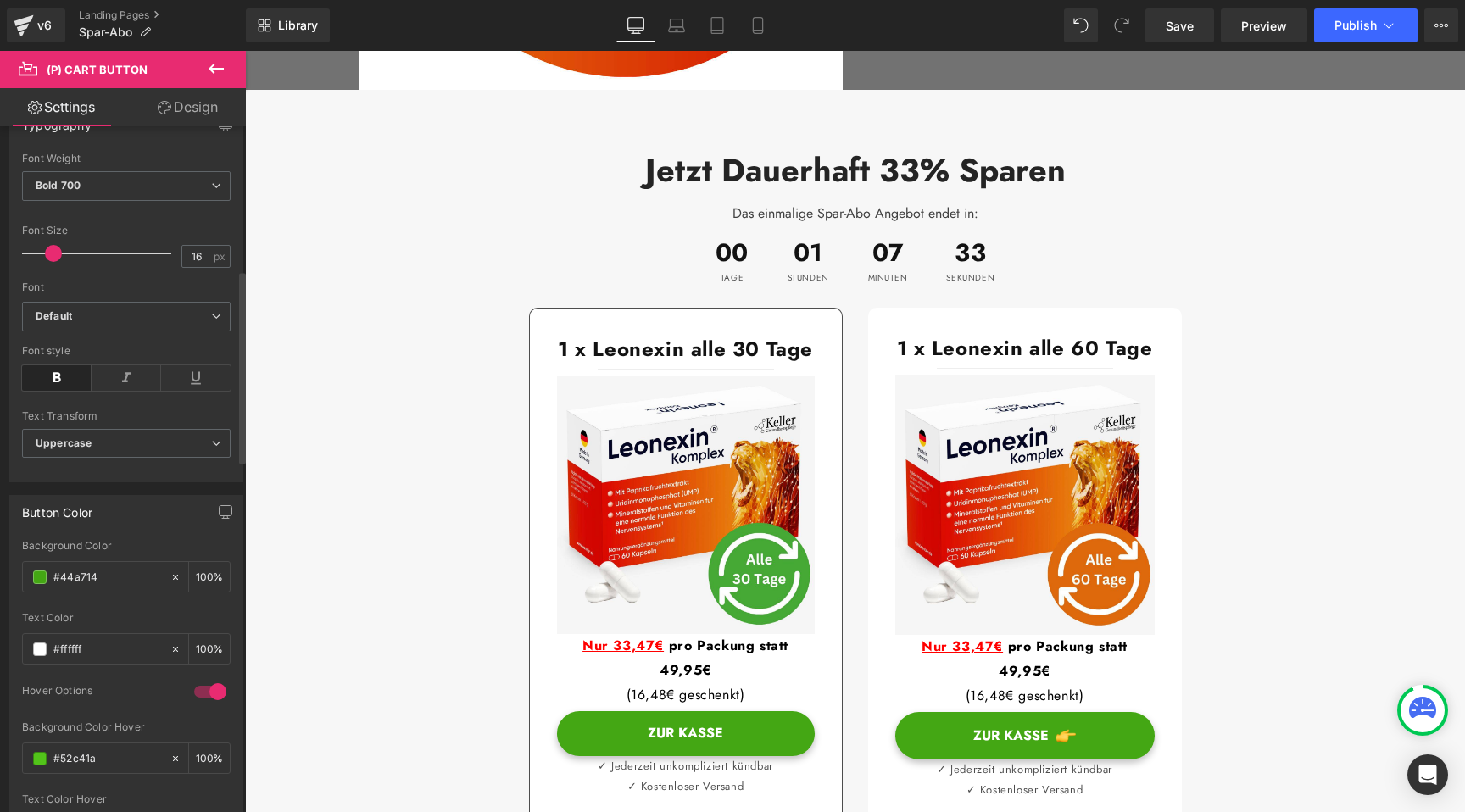
scroll to position [756, 0]
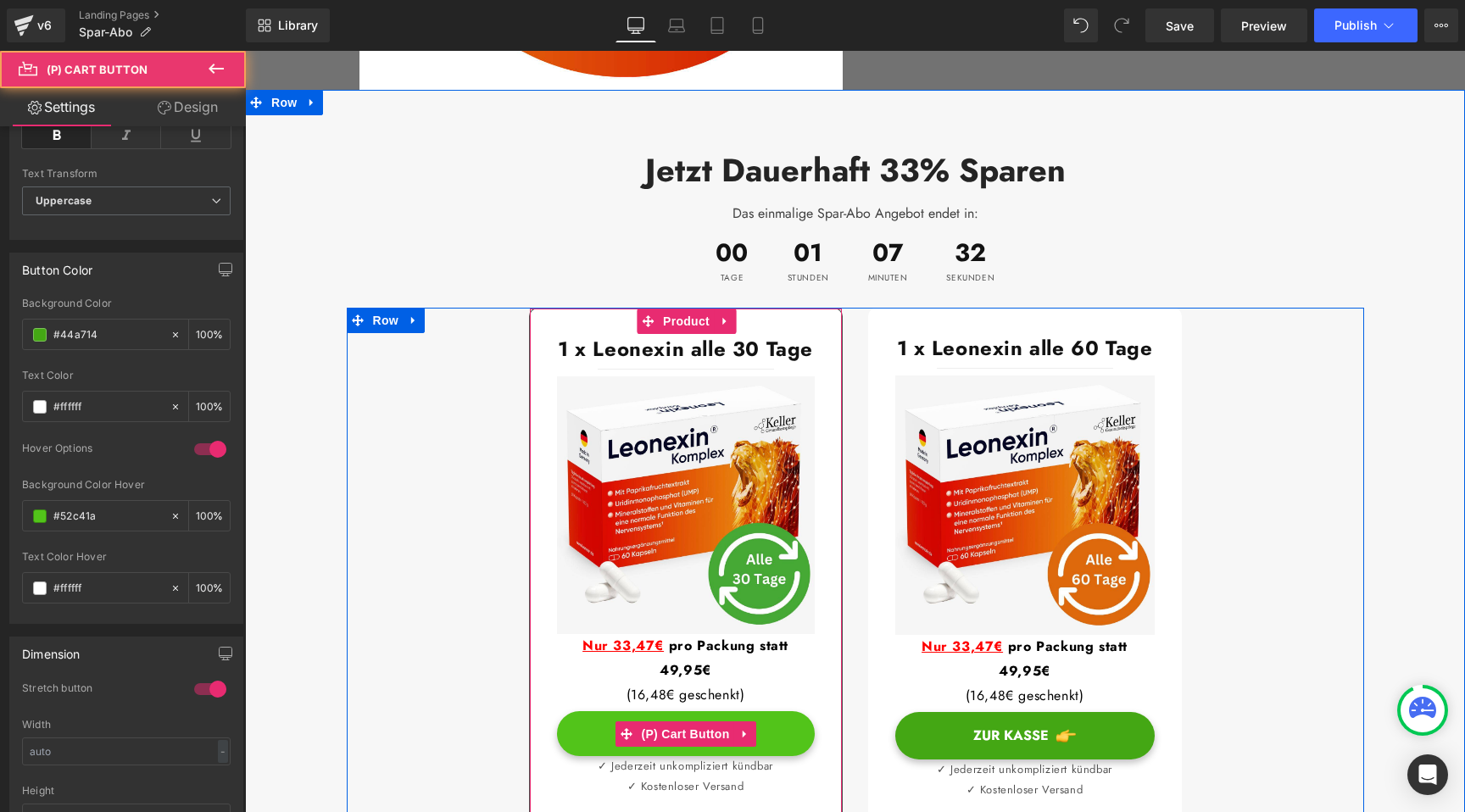
click at [590, 711] on button "Zur Kasse" at bounding box center [686, 734] width 258 height 45
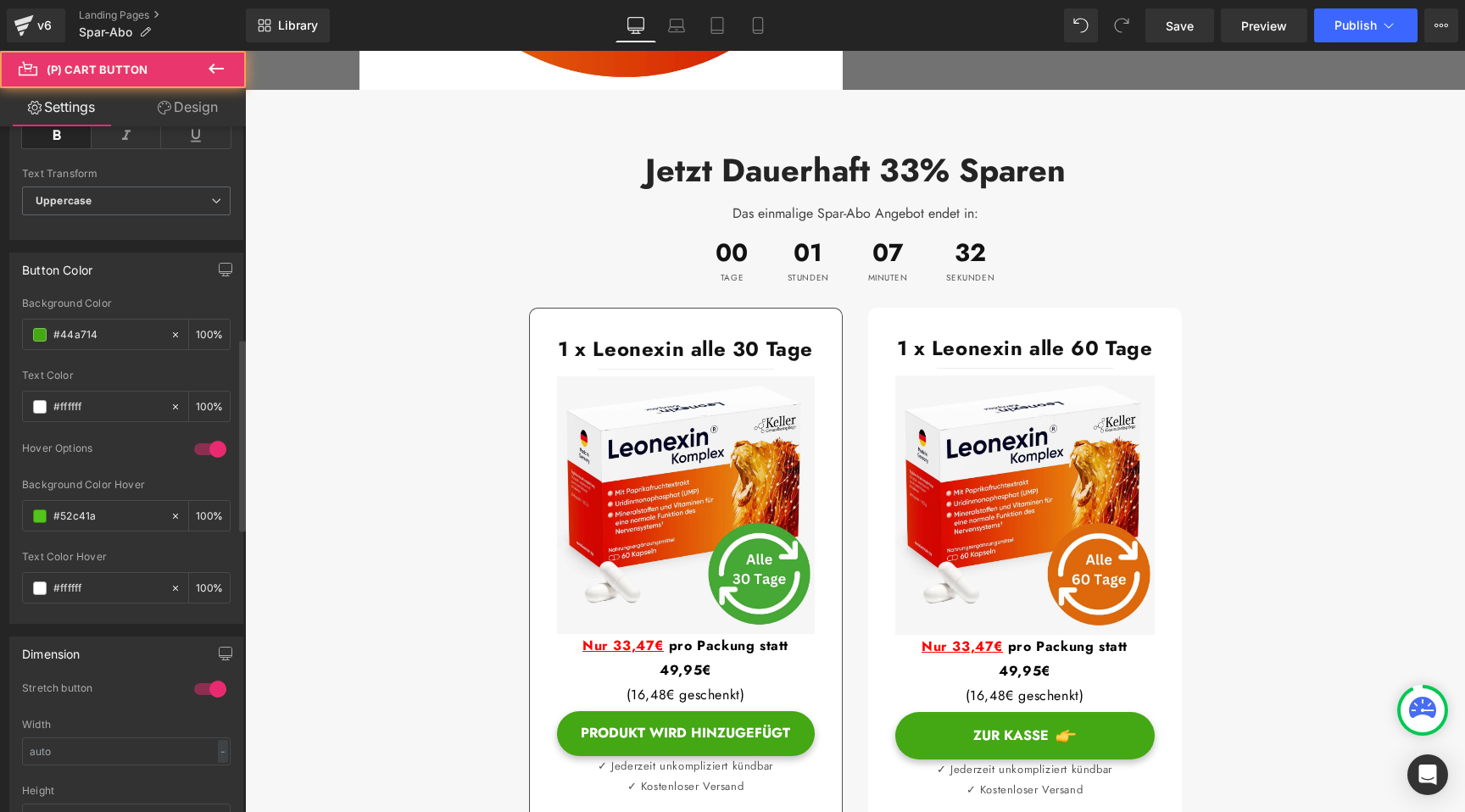
scroll to position [0, 0]
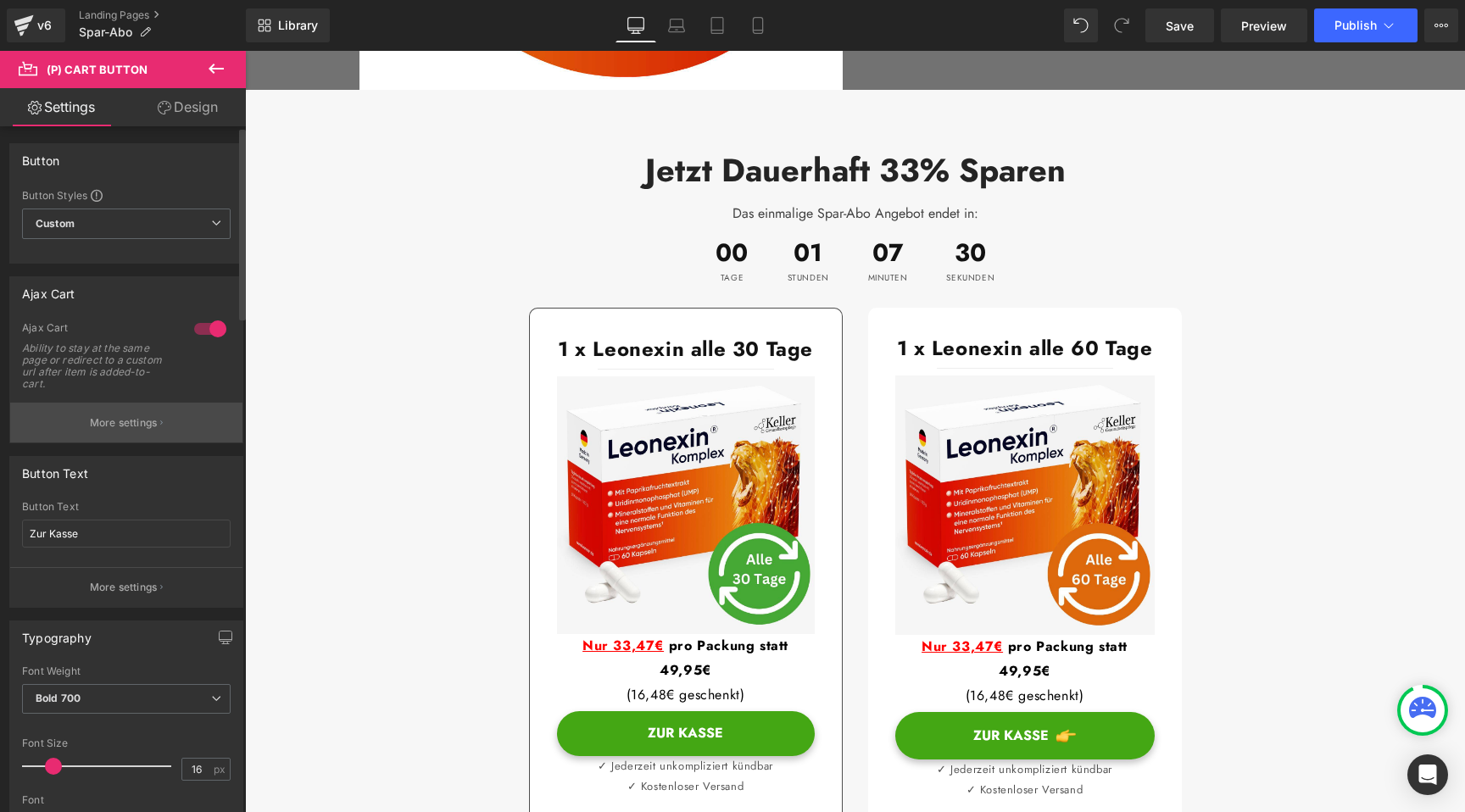
click at [126, 422] on p "More settings" at bounding box center [124, 423] width 68 height 16
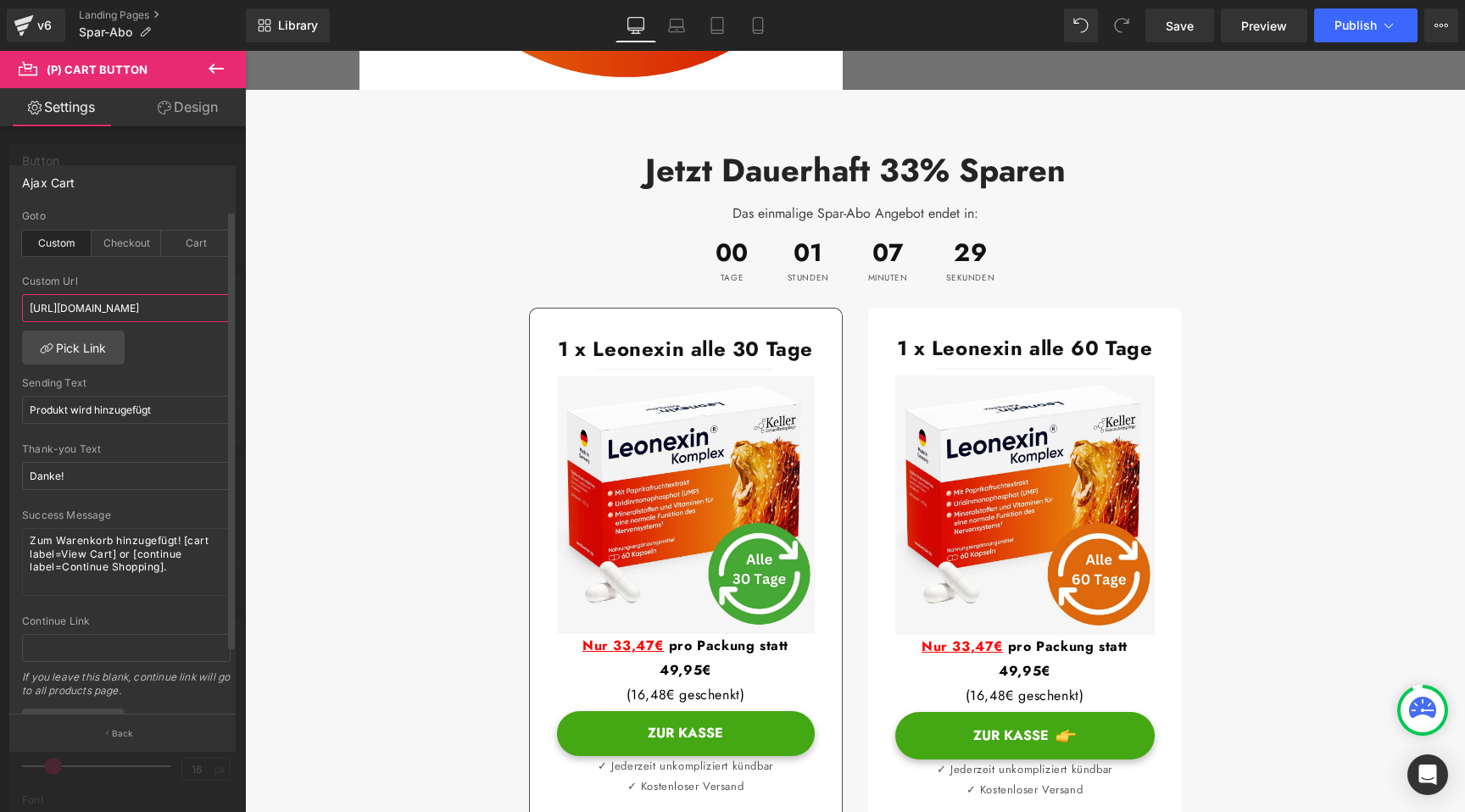
click at [158, 306] on input "[URL][DOMAIN_NAME]" at bounding box center [126, 308] width 208 height 28
